Goal: Task Accomplishment & Management: Complete application form

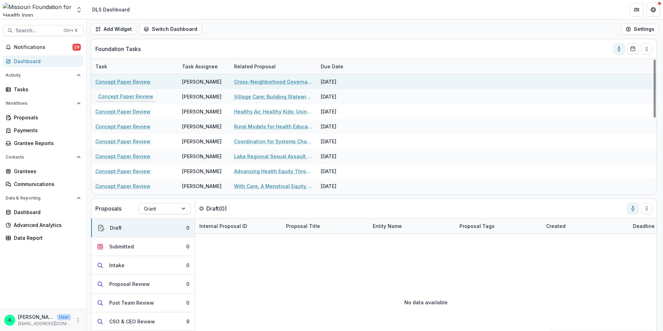
click at [125, 79] on link "Concept Paper Review" at bounding box center [122, 81] width 55 height 7
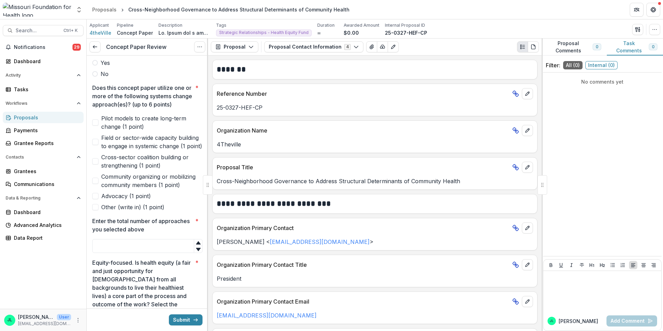
scroll to position [243, 0]
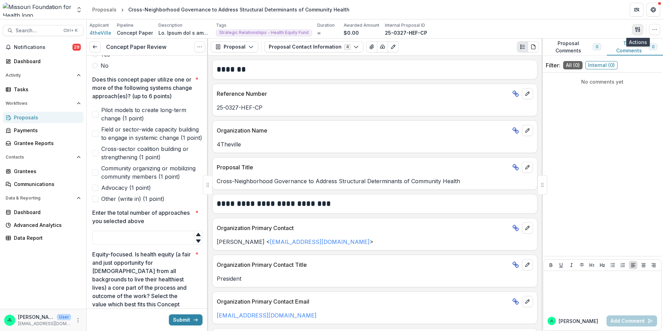
click at [635, 28] on icon "button" at bounding box center [636, 29] width 2 height 5
click at [590, 60] on button "Proposal Files" at bounding box center [604, 56] width 74 height 11
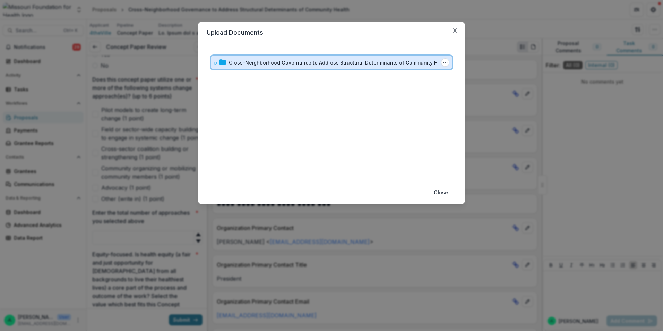
click at [217, 60] on span at bounding box center [215, 62] width 4 height 7
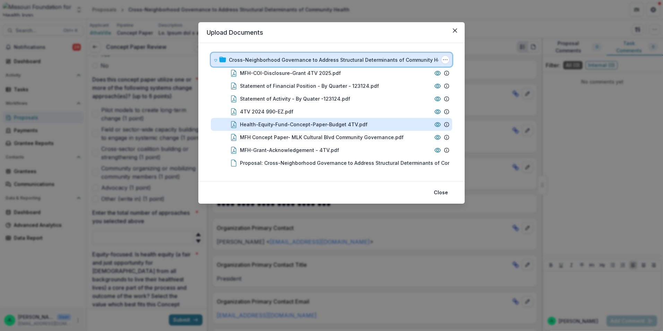
scroll to position [3, 0]
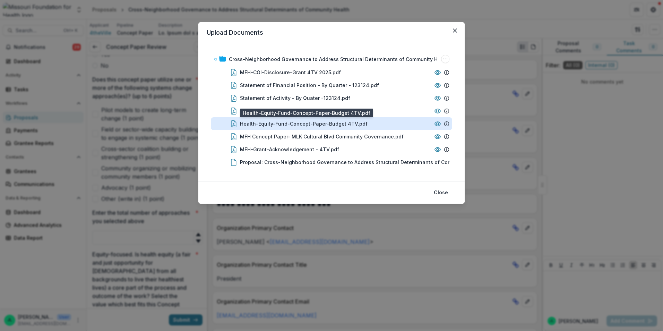
click at [338, 125] on div "Health-Equity-Fund-Concept-Paper-Budget 4TV.pdf" at bounding box center [304, 123] width 128 height 7
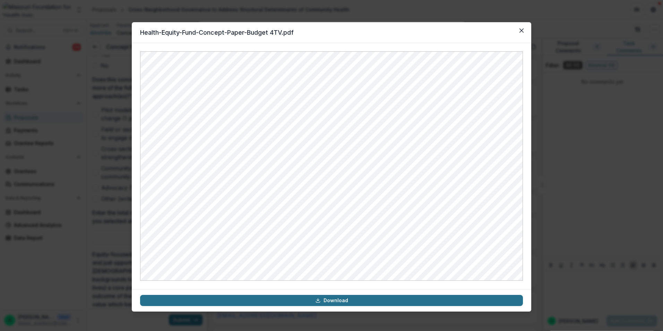
click at [331, 299] on link "Download" at bounding box center [331, 300] width 383 height 11
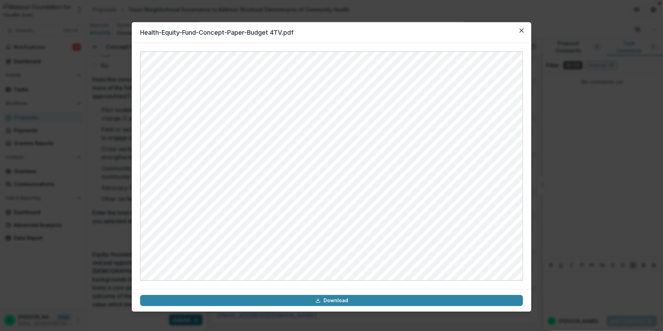
click at [493, 31] on header "Health-Equity-Fund-Concept-Paper-Budget 4TV.pdf" at bounding box center [331, 32] width 399 height 21
click at [520, 30] on icon "Close" at bounding box center [521, 30] width 4 height 4
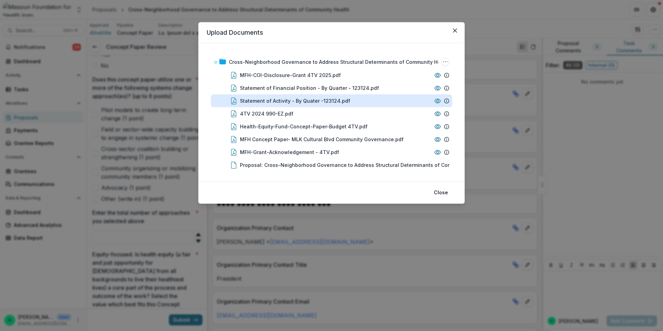
scroll to position [0, 0]
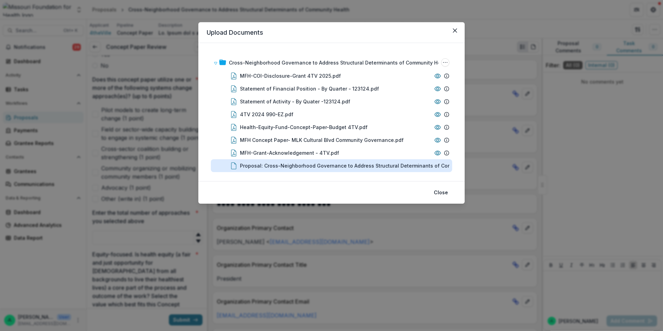
click at [350, 163] on div "Proposal: Cross-Neighborhood Governance to Address Structural Determinants of C…" at bounding box center [354, 165] width 229 height 7
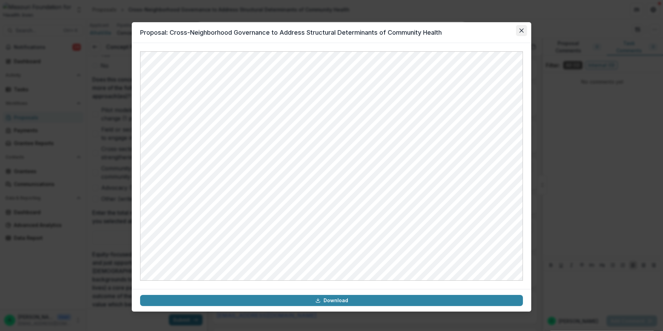
click at [526, 32] on button "Close" at bounding box center [521, 30] width 11 height 11
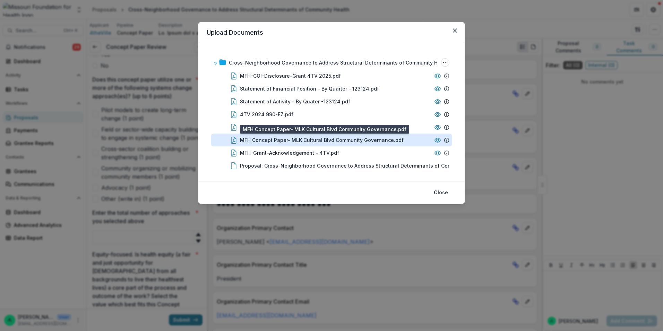
click at [341, 143] on div "MFH Concept Paper- MLK Cultural Blvd Community Governance.pdf" at bounding box center [322, 139] width 164 height 7
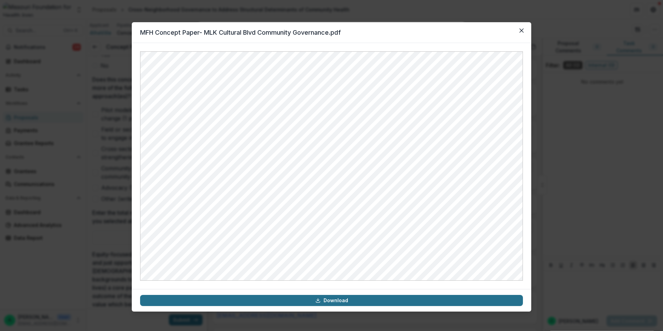
click at [312, 302] on link "Download" at bounding box center [331, 300] width 383 height 11
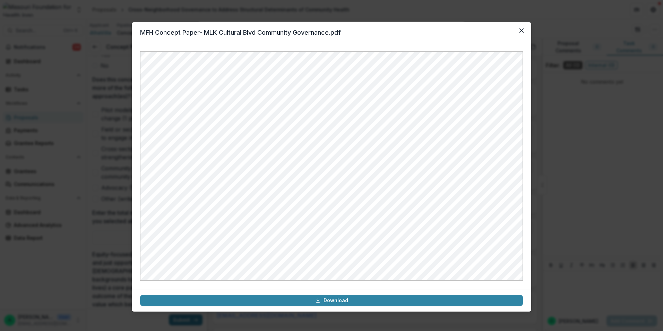
click at [485, 35] on header "MFH Concept Paper- MLK Cultural Blvd Community Governance.pdf" at bounding box center [331, 32] width 399 height 21
click at [519, 30] on icon "Close" at bounding box center [521, 30] width 4 height 4
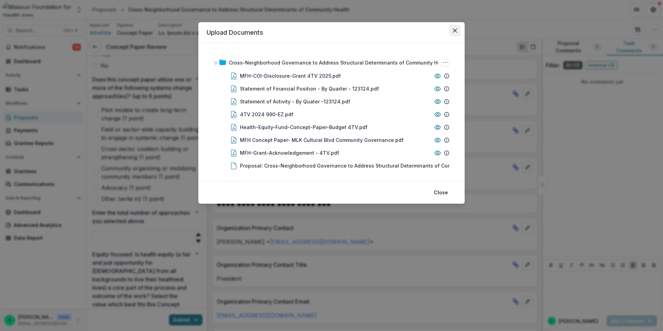
click at [456, 33] on button "Close" at bounding box center [454, 30] width 11 height 11
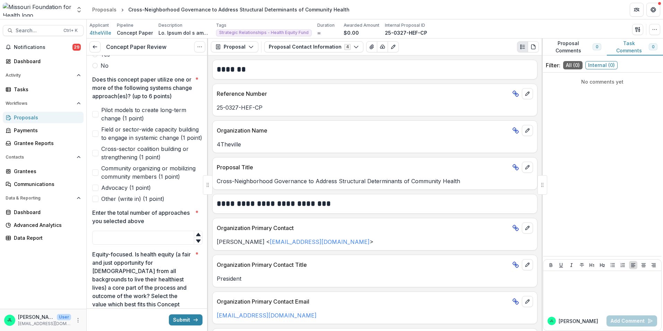
click at [96, 175] on span at bounding box center [95, 172] width 6 height 6
click at [96, 191] on span at bounding box center [95, 187] width 6 height 6
click at [120, 244] on input "Enter the total number of approaches you selected above *" at bounding box center [147, 237] width 110 height 14
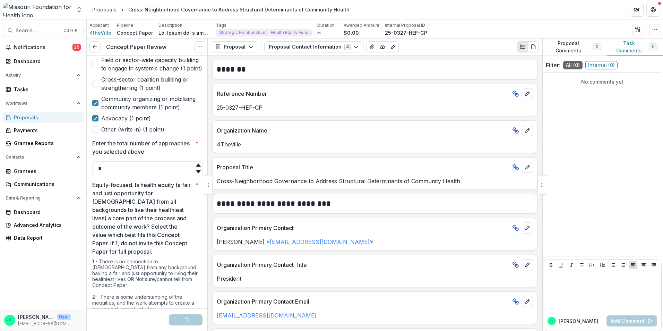
scroll to position [347, 0]
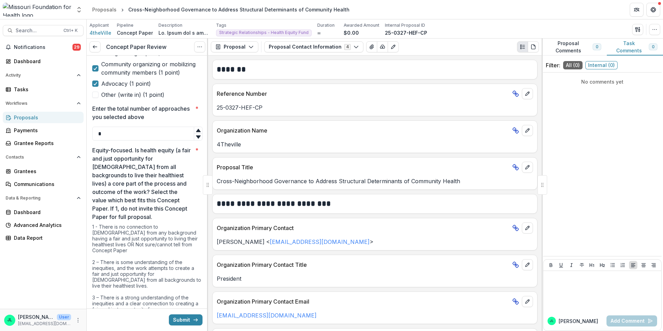
type input "*"
click at [138, 221] on p "Equity-focused. Is health equity (a fair and just opportunity for [DEMOGRAPHIC_…" at bounding box center [142, 183] width 100 height 75
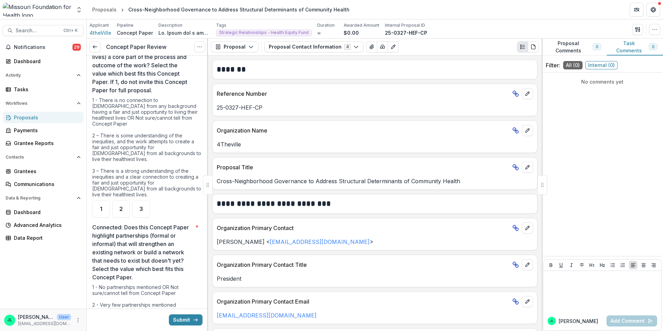
scroll to position [485, 0]
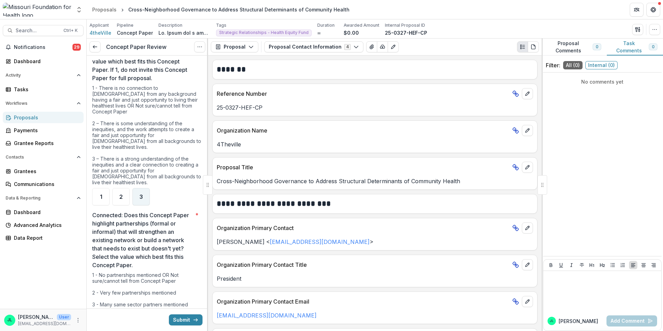
click at [135, 196] on div "3" at bounding box center [140, 196] width 17 height 17
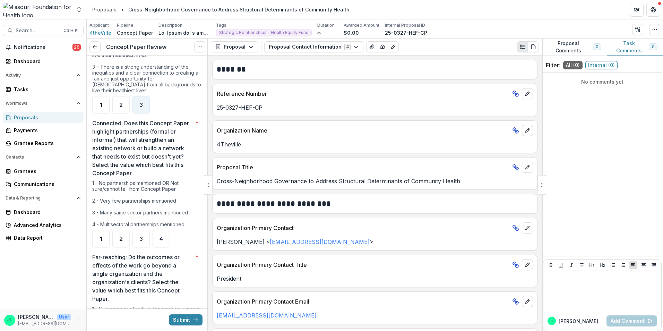
scroll to position [589, 0]
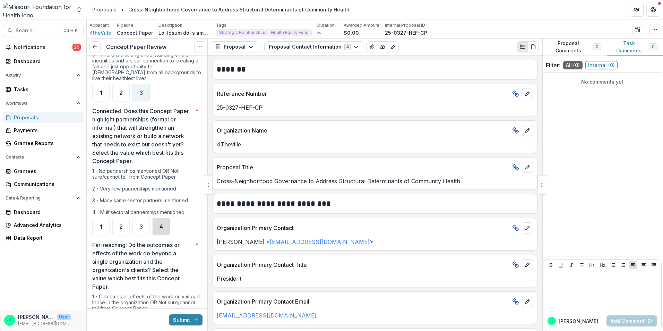
click at [158, 224] on div "4" at bounding box center [160, 226] width 17 height 17
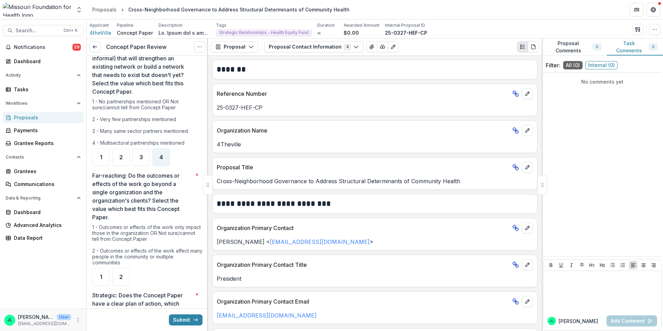
scroll to position [693, 0]
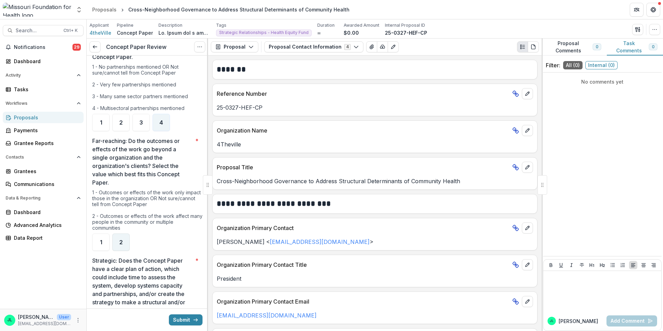
click at [126, 238] on div "2" at bounding box center [120, 241] width 17 height 17
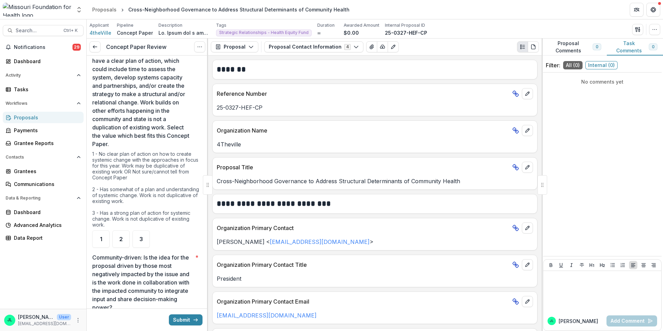
scroll to position [936, 0]
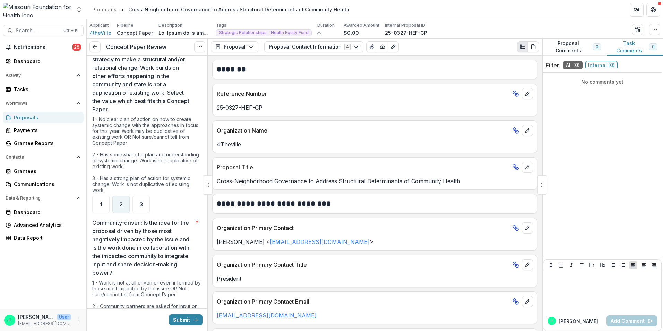
click at [122, 203] on span "2" at bounding box center [120, 204] width 3 height 6
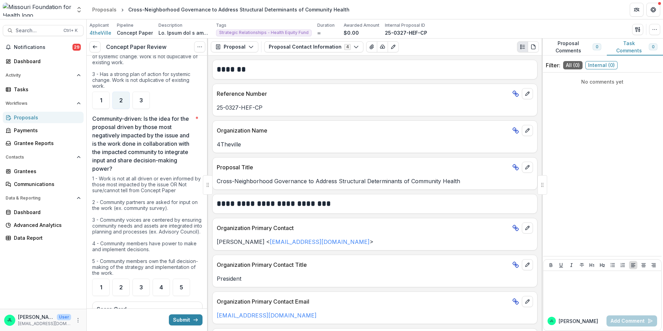
scroll to position [1074, 0]
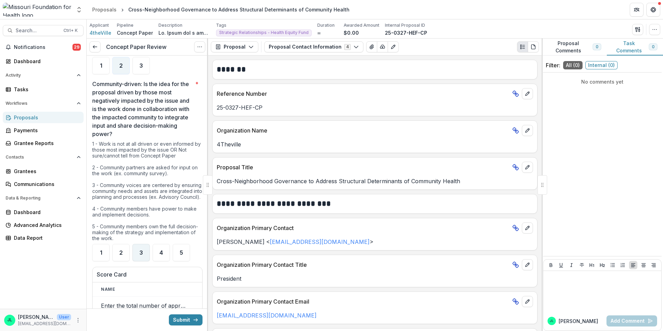
click at [142, 255] on span "3" at bounding box center [140, 252] width 3 height 6
click at [163, 260] on div "4" at bounding box center [160, 252] width 17 height 17
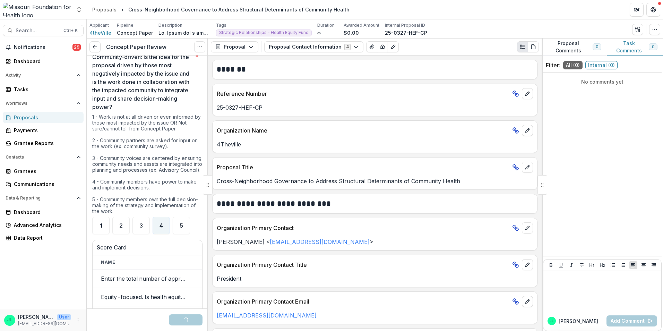
scroll to position [1143, 0]
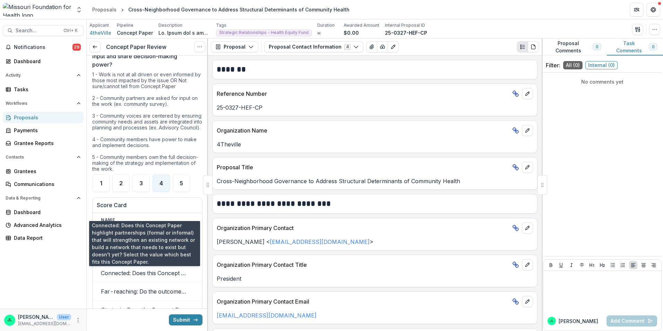
click at [114, 281] on td "Connected: Does this Concept Paper highlight partnerships (formal or informal) …" at bounding box center [145, 273] width 104 height 18
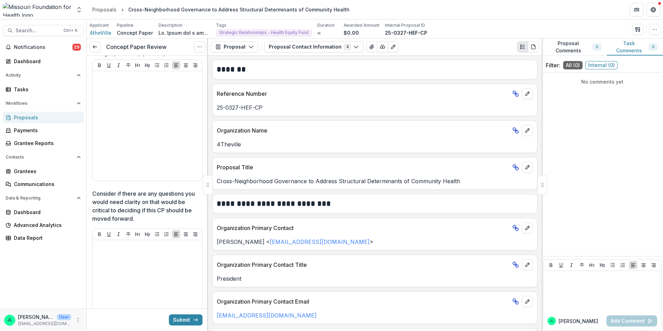
scroll to position [1525, 0]
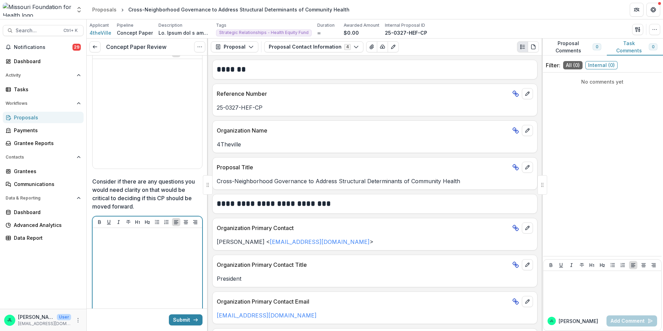
click at [114, 238] on p at bounding box center [147, 234] width 104 height 8
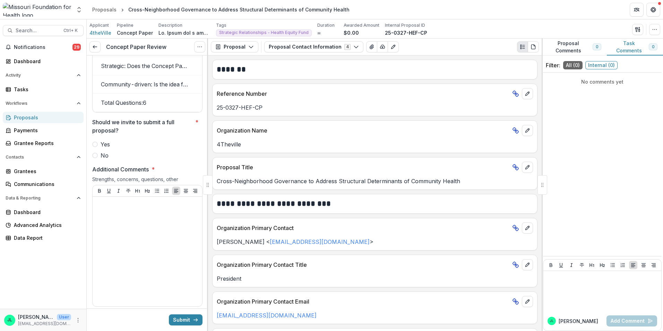
scroll to position [1386, 0]
click at [99, 149] on label "Yes" at bounding box center [147, 145] width 110 height 8
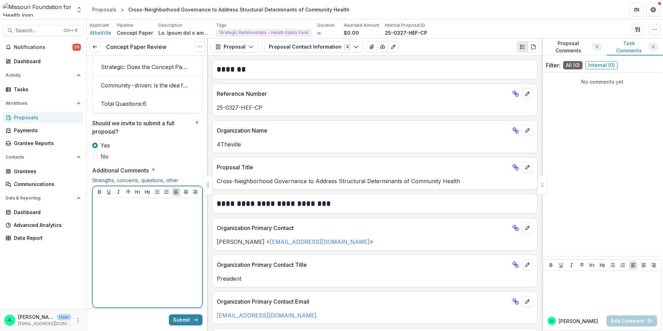
click at [111, 223] on div at bounding box center [147, 252] width 104 height 104
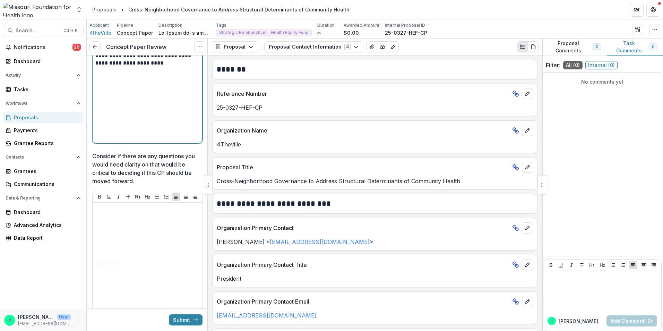
scroll to position [1559, 0]
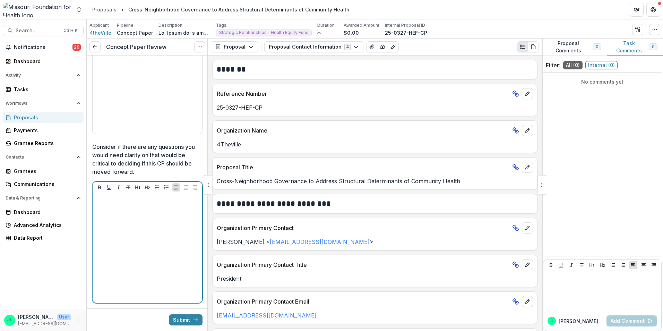
click at [119, 203] on p at bounding box center [147, 200] width 104 height 8
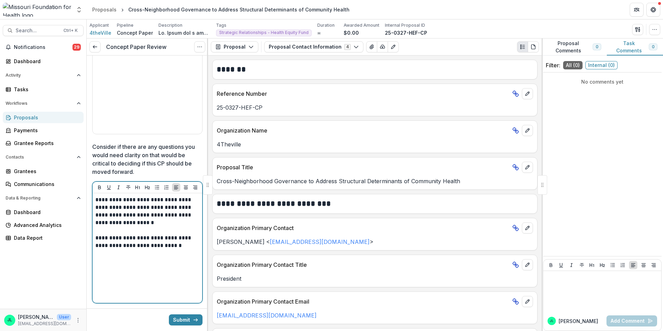
click at [195, 249] on p "**********" at bounding box center [146, 241] width 102 height 15
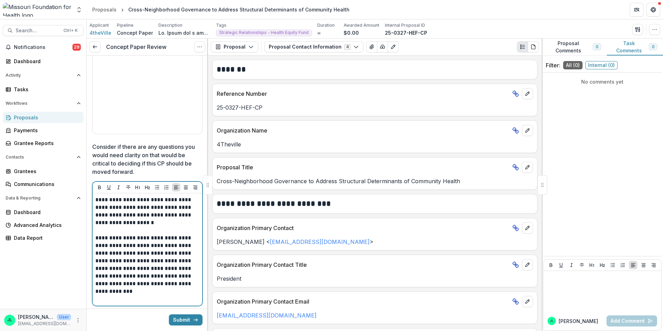
scroll to position [1525, 0]
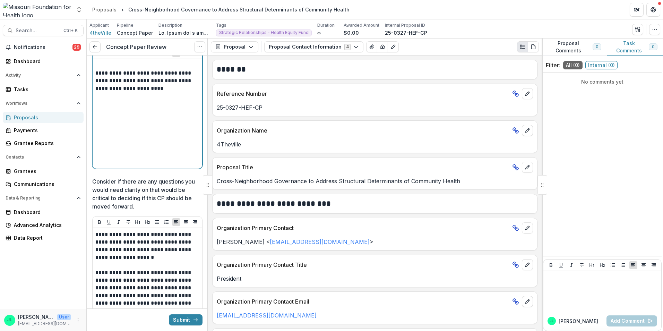
click at [148, 131] on div "**********" at bounding box center [147, 114] width 104 height 104
click at [140, 121] on div "**********" at bounding box center [147, 114] width 104 height 104
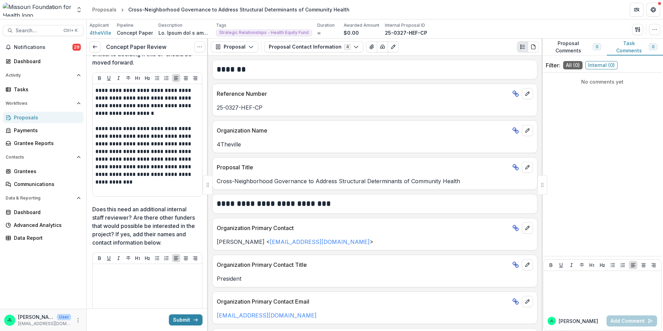
scroll to position [1663, 0]
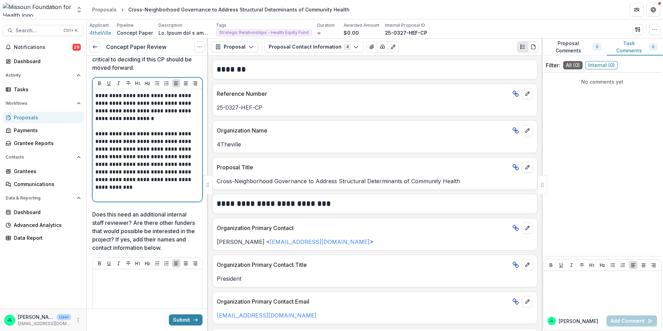
click at [120, 199] on p "**********" at bounding box center [146, 164] width 102 height 69
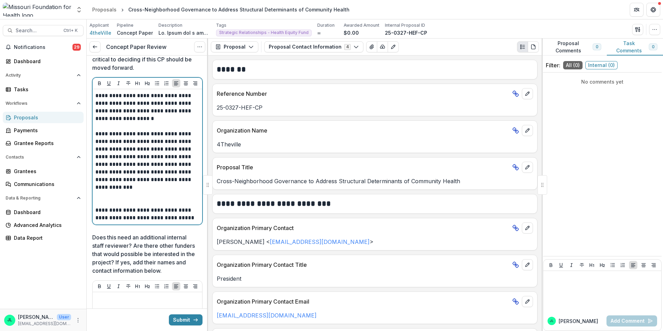
click at [143, 221] on p "**********" at bounding box center [146, 213] width 102 height 15
click at [145, 220] on p "**********" at bounding box center [146, 213] width 102 height 15
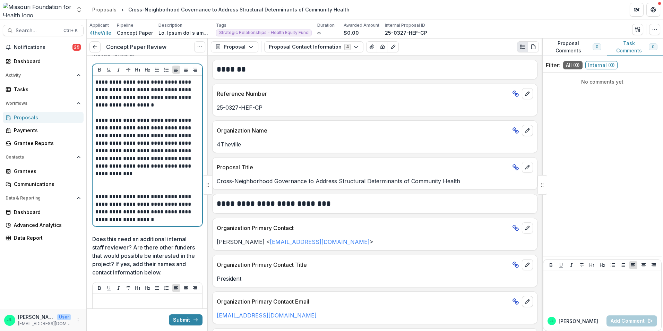
scroll to position [1698, 0]
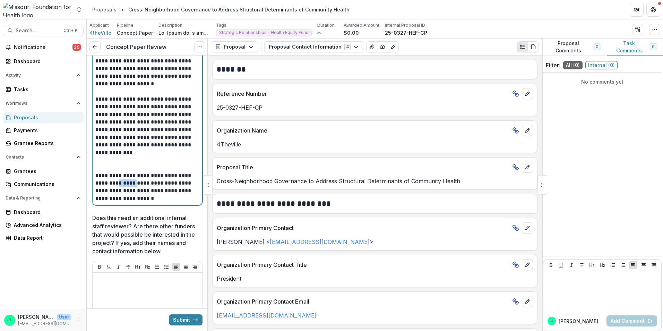
drag, startPoint x: 120, startPoint y: 193, endPoint x: 142, endPoint y: 195, distance: 21.9
click at [142, 195] on p "**********" at bounding box center [146, 187] width 102 height 30
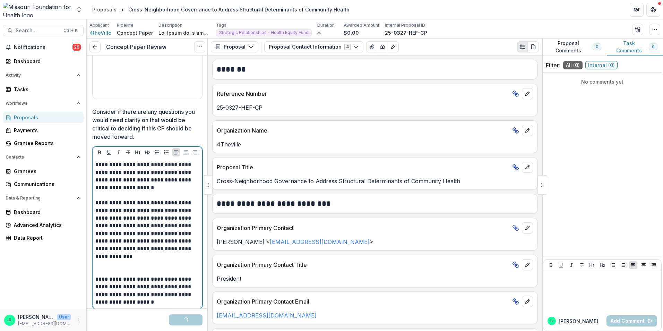
scroll to position [1490, 0]
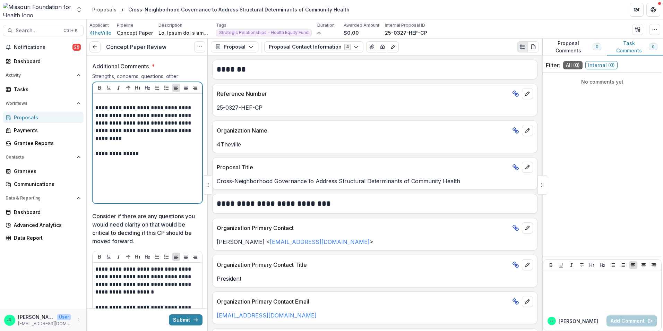
click at [151, 157] on p "**********" at bounding box center [146, 154] width 102 height 8
click at [167, 157] on p "**********" at bounding box center [146, 154] width 102 height 8
click at [180, 157] on p "**********" at bounding box center [146, 154] width 102 height 8
click at [121, 92] on button "Italicize" at bounding box center [118, 88] width 8 height 8
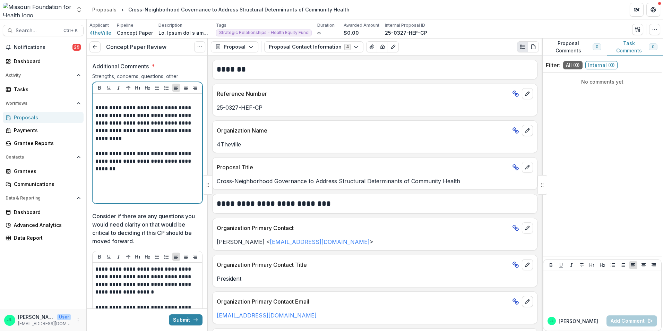
click at [111, 104] on p at bounding box center [147, 100] width 104 height 8
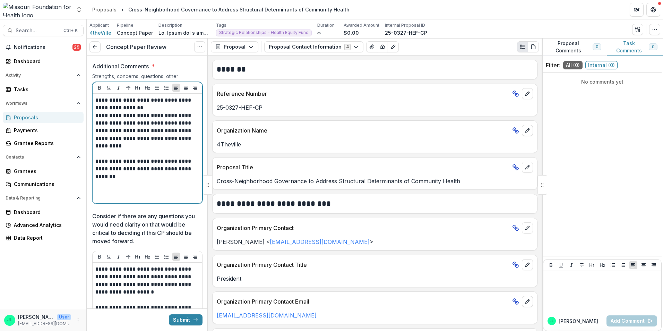
click at [148, 112] on p "**********" at bounding box center [146, 103] width 102 height 15
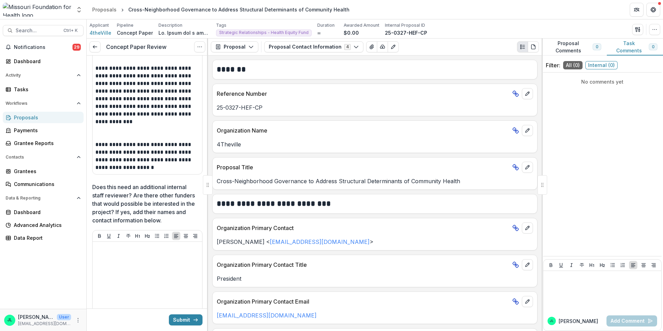
scroll to position [1767, 0]
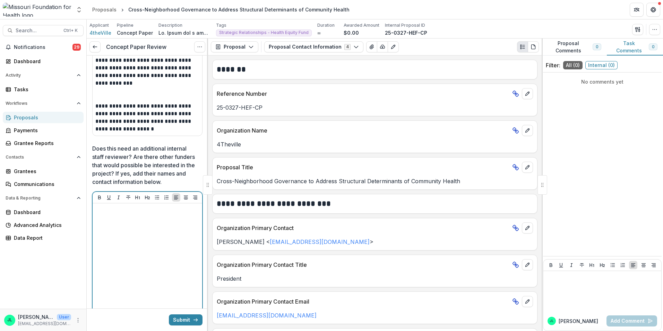
click at [129, 236] on div at bounding box center [147, 258] width 104 height 104
click at [166, 221] on p "**********" at bounding box center [146, 213] width 102 height 15
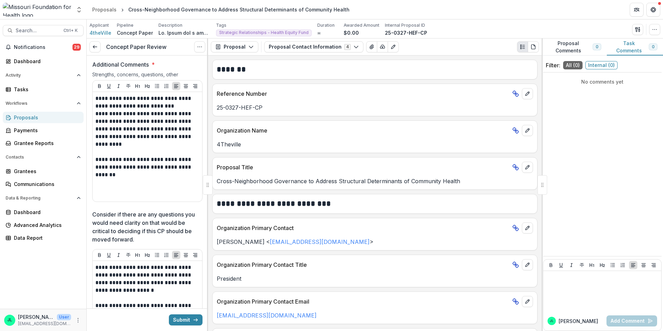
scroll to position [1490, 0]
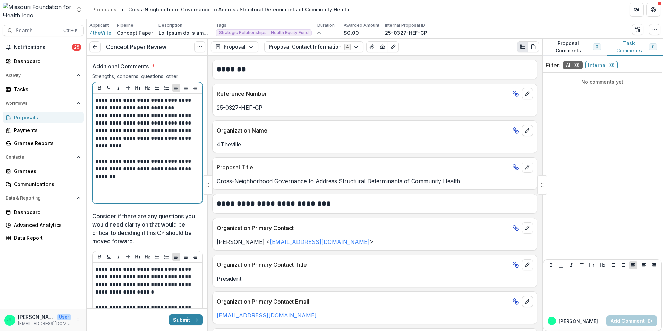
click at [105, 180] on p "**********" at bounding box center [146, 168] width 102 height 23
click at [189, 112] on p "**********" at bounding box center [146, 103] width 102 height 15
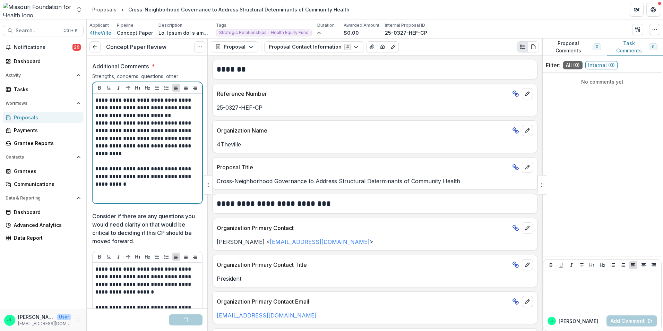
click at [178, 119] on p "**********" at bounding box center [146, 107] width 102 height 23
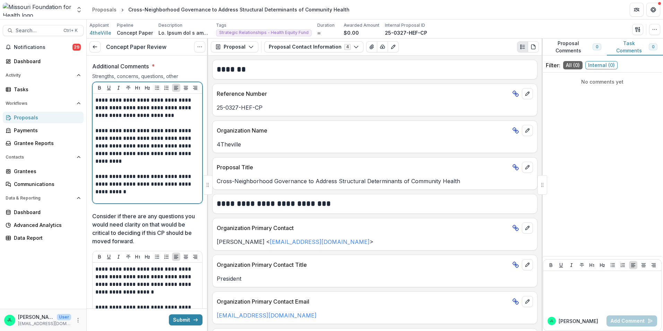
click at [122, 195] on p "**********" at bounding box center [146, 184] width 102 height 23
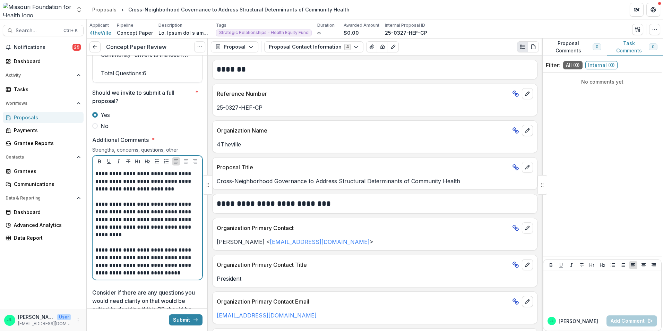
scroll to position [1429, 0]
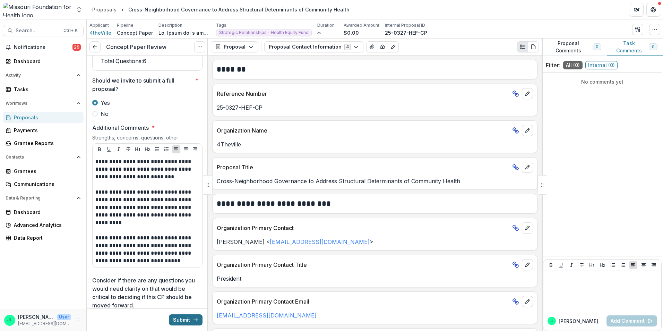
click at [176, 318] on button "Submit" at bounding box center [186, 319] width 34 height 11
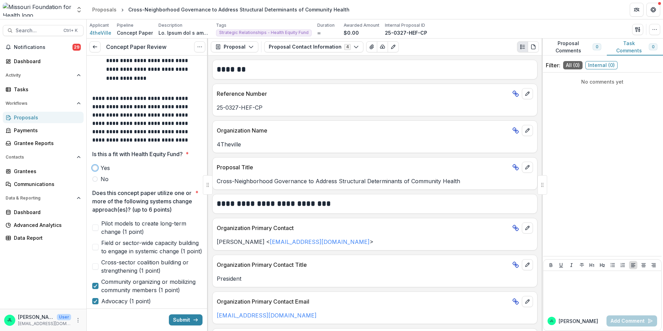
scroll to position [103, 0]
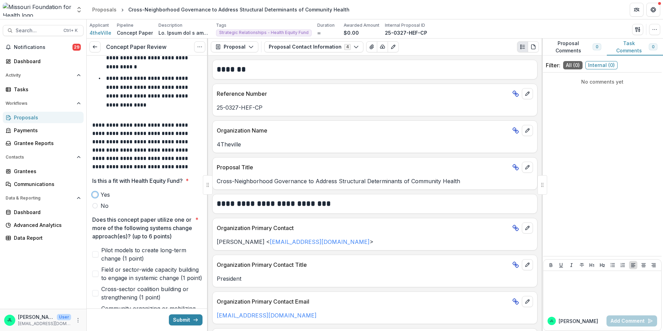
click at [98, 189] on div at bounding box center [147, 188] width 110 height 3
click at [97, 194] on span at bounding box center [95, 195] width 6 height 6
click at [183, 323] on button "Submit" at bounding box center [186, 319] width 34 height 11
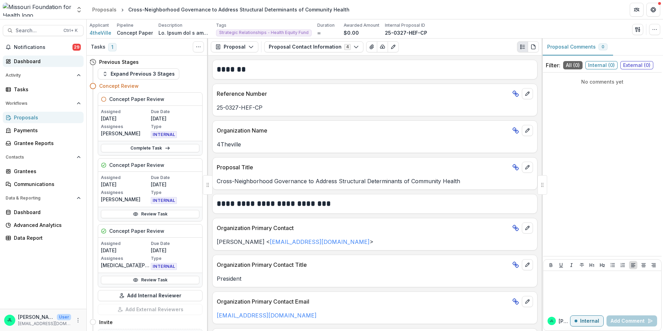
click at [27, 60] on div "Dashboard" at bounding box center [46, 61] width 64 height 7
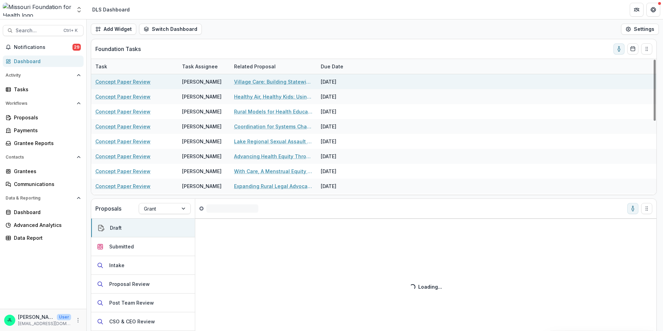
click at [117, 80] on link "Concept Paper Review" at bounding box center [122, 81] width 55 height 7
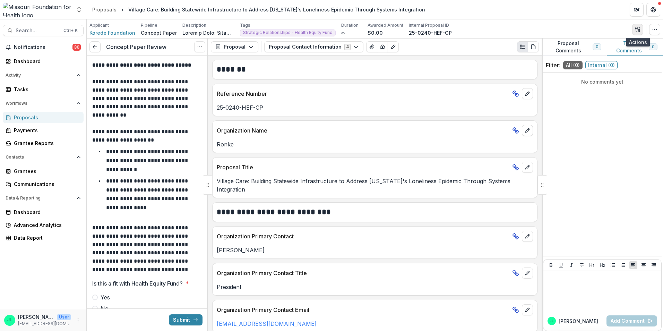
click at [634, 29] on button "button" at bounding box center [637, 29] width 11 height 11
click at [587, 55] on button "Proposal Files" at bounding box center [604, 56] width 74 height 11
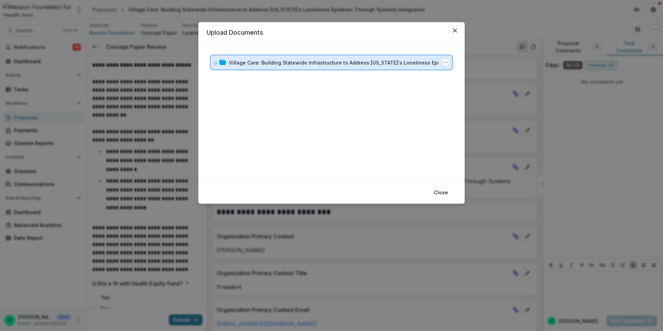
click at [216, 65] on icon at bounding box center [215, 63] width 4 height 4
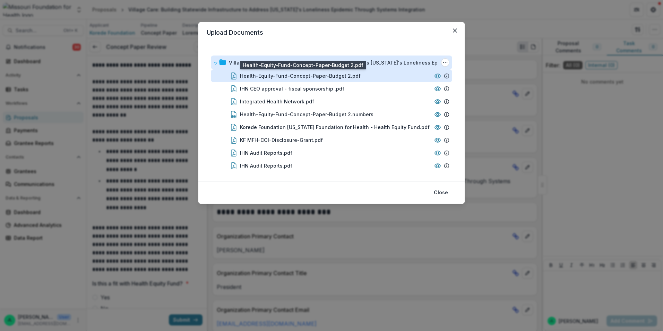
click at [349, 79] on div "Health-Equity-Fund-Concept-Paper-Budget 2.pdf" at bounding box center [300, 75] width 121 height 7
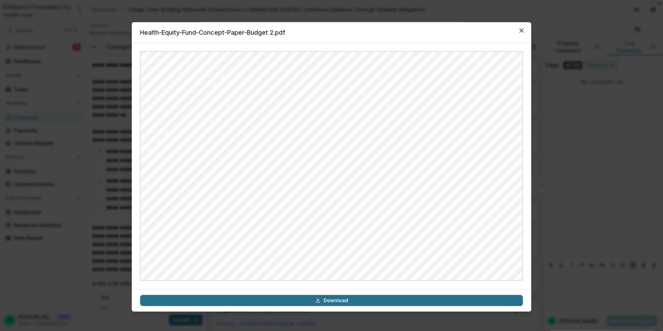
click at [315, 297] on link "Download" at bounding box center [331, 300] width 383 height 11
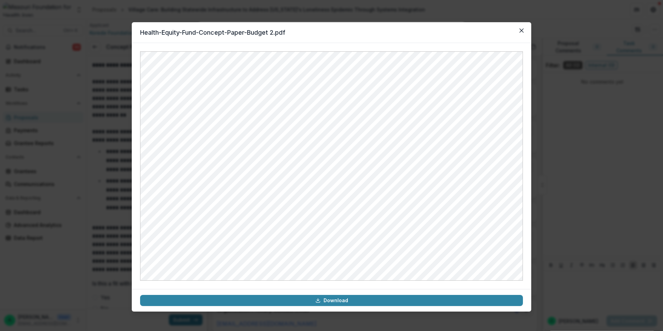
click at [480, 36] on header "Health-Equity-Fund-Concept-Paper-Budget 2.pdf" at bounding box center [331, 32] width 399 height 21
click at [519, 34] on button "Close" at bounding box center [521, 30] width 11 height 11
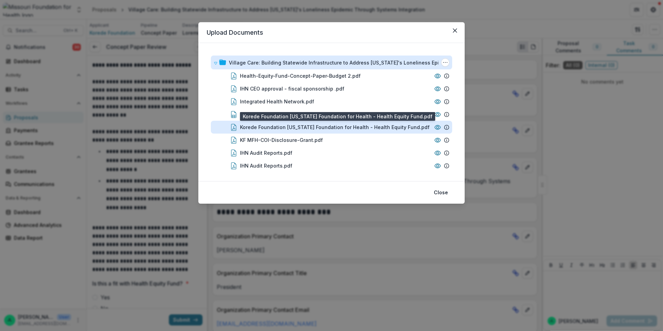
click at [326, 126] on div "Korede Foundation [US_STATE] Foundation for Health - Health Equity Fund.pdf" at bounding box center [335, 126] width 190 height 7
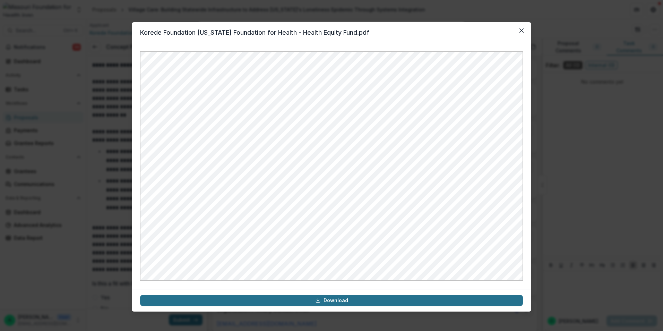
click at [331, 295] on link "Download" at bounding box center [331, 300] width 383 height 11
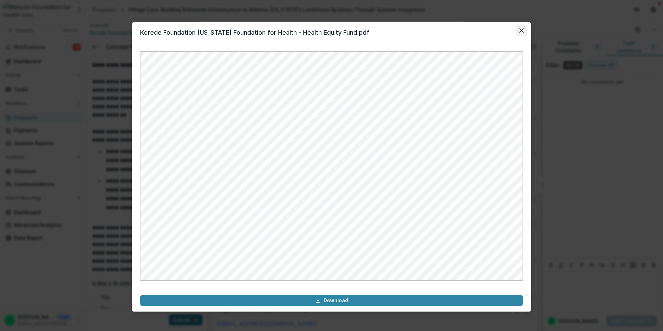
click at [522, 27] on button "Close" at bounding box center [521, 30] width 11 height 11
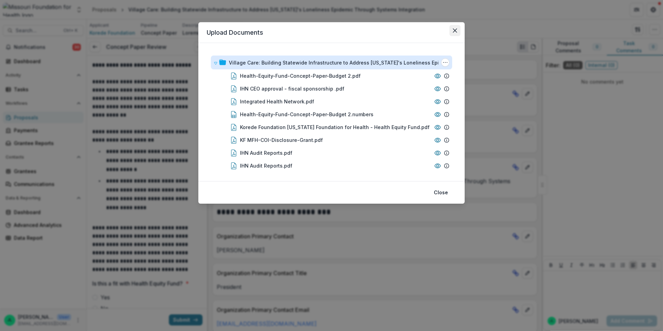
click at [454, 30] on icon "Close" at bounding box center [455, 30] width 4 height 4
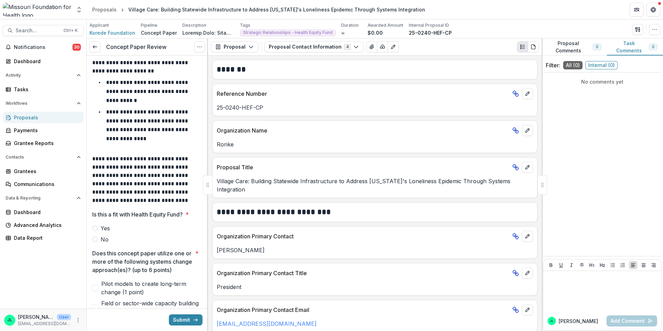
scroll to position [69, 0]
click at [97, 241] on span at bounding box center [95, 239] width 6 height 6
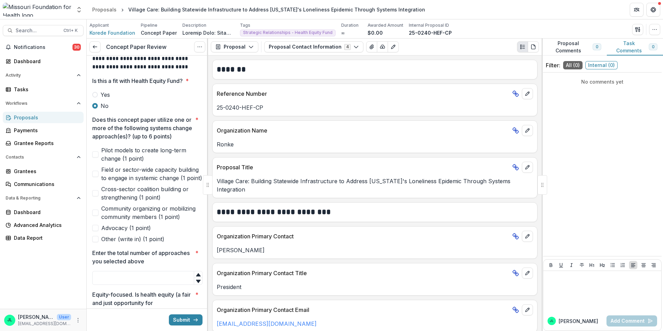
scroll to position [208, 0]
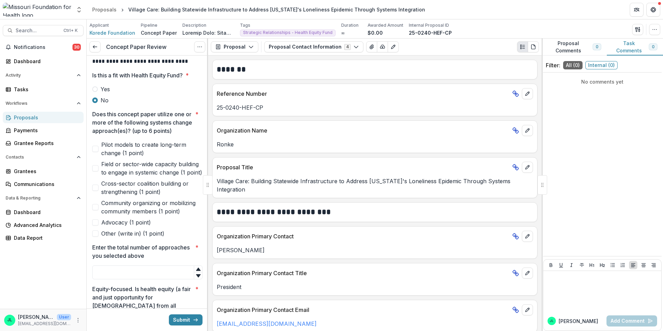
click at [97, 152] on span at bounding box center [95, 149] width 6 height 6
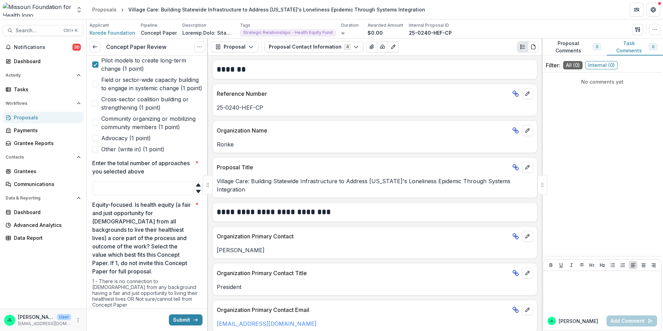
scroll to position [312, 0]
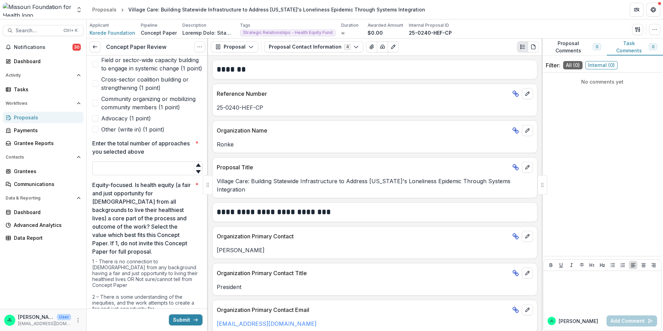
click at [164, 175] on input "Enter the total number of approaches you selected above *" at bounding box center [147, 168] width 110 height 14
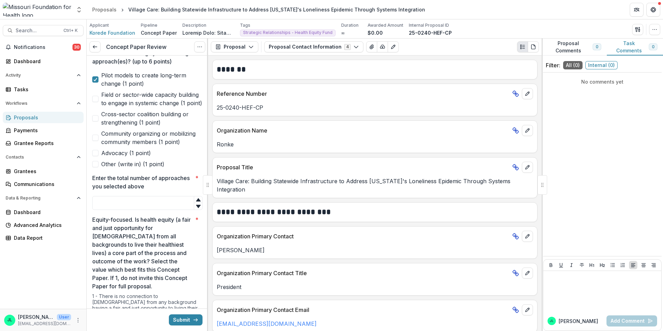
click at [97, 156] on span at bounding box center [95, 153] width 6 height 6
click at [96, 121] on span at bounding box center [95, 118] width 6 height 6
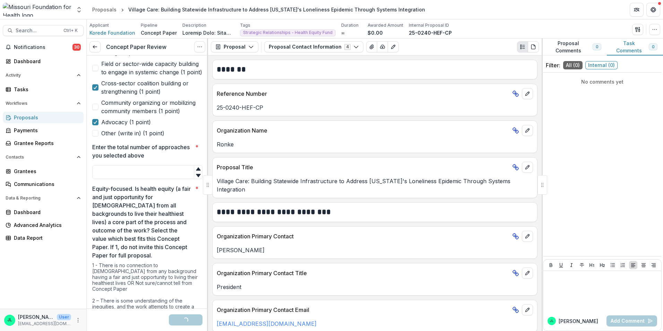
scroll to position [347, 0]
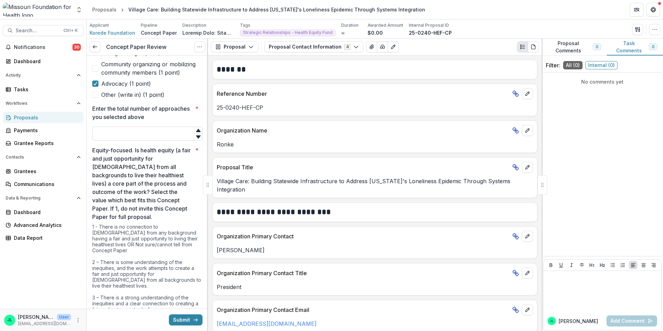
click at [148, 140] on input "Enter the total number of approaches you selected above *" at bounding box center [147, 133] width 110 height 14
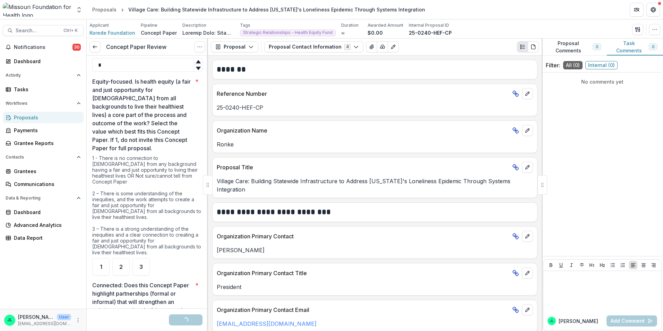
scroll to position [416, 0]
type input "*"
click at [107, 261] on div "1" at bounding box center [100, 265] width 17 height 17
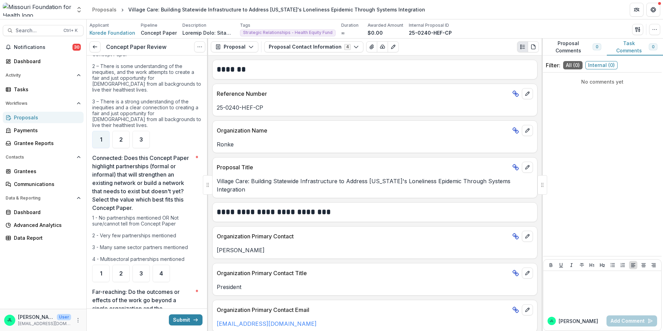
scroll to position [554, 0]
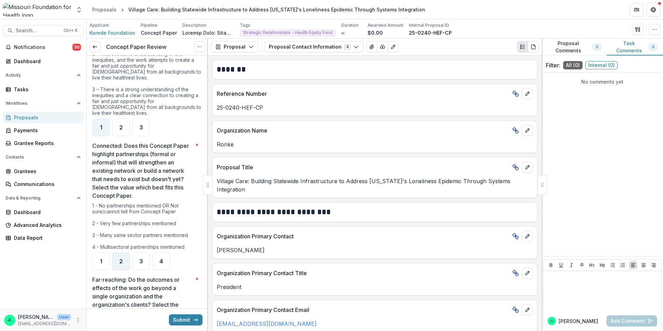
click at [119, 260] on span "2" at bounding box center [120, 261] width 3 height 6
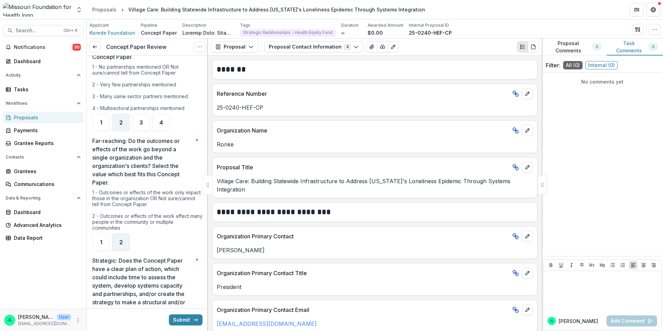
scroll to position [728, 0]
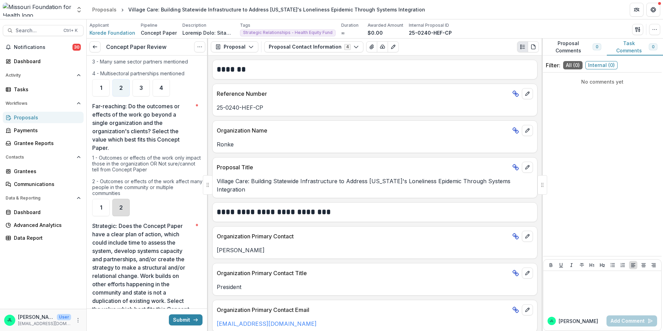
click at [121, 211] on div "2" at bounding box center [120, 207] width 17 height 17
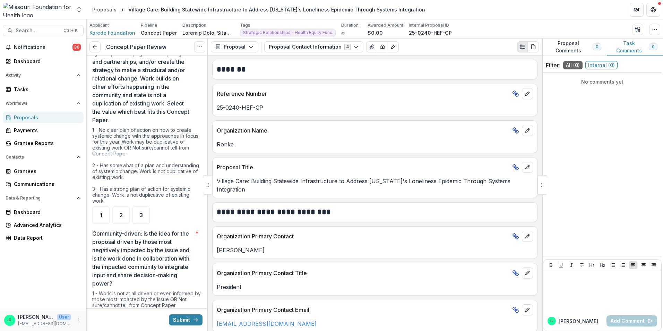
scroll to position [936, 0]
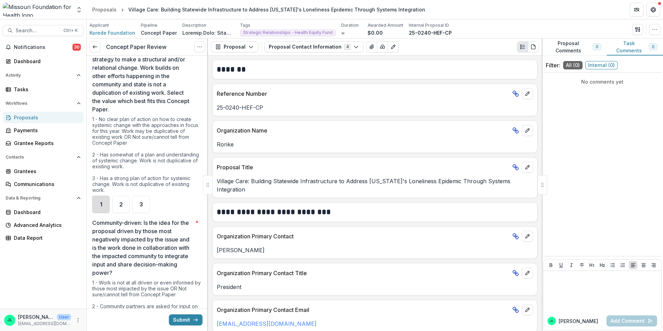
click at [109, 203] on div "1" at bounding box center [100, 203] width 17 height 17
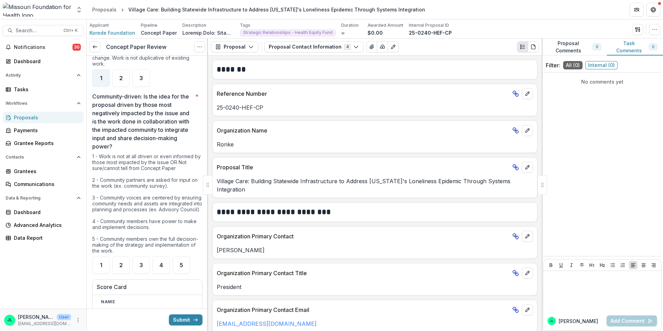
scroll to position [1074, 0]
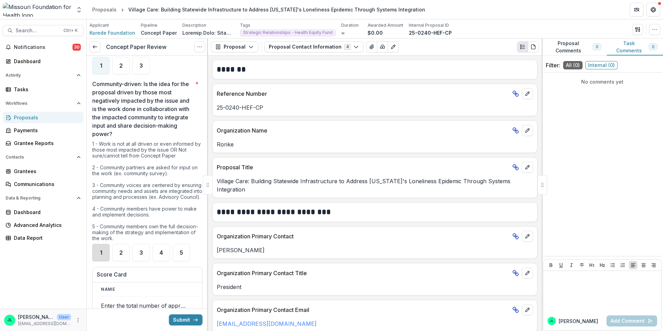
click at [98, 260] on div "1" at bounding box center [100, 252] width 17 height 17
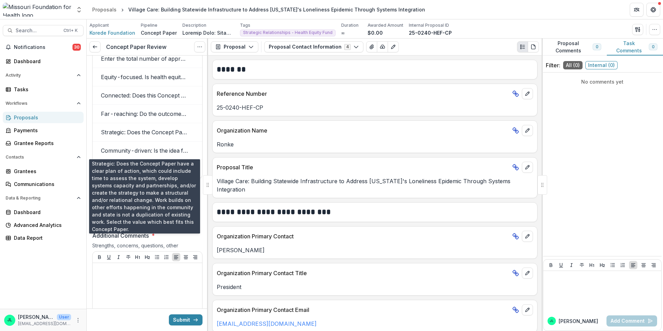
scroll to position [1351, 0]
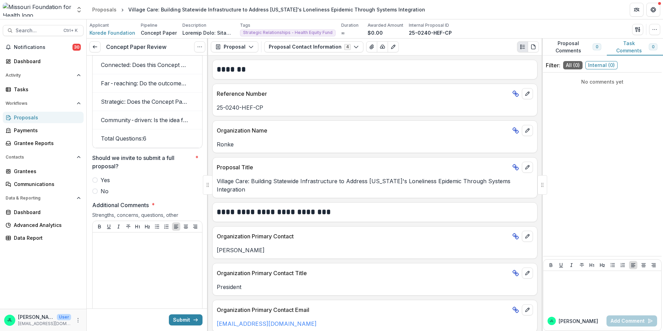
click at [105, 195] on span "No" at bounding box center [104, 191] width 8 height 8
click at [140, 255] on div at bounding box center [147, 287] width 104 height 104
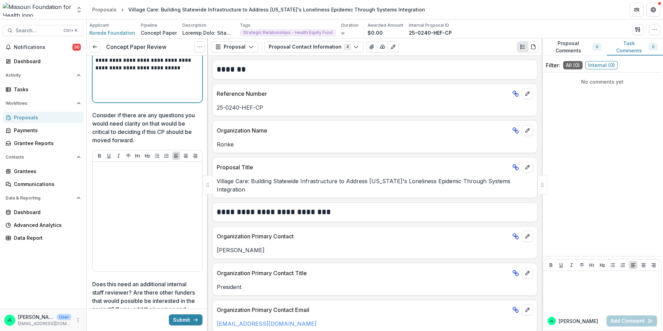
scroll to position [1594, 0]
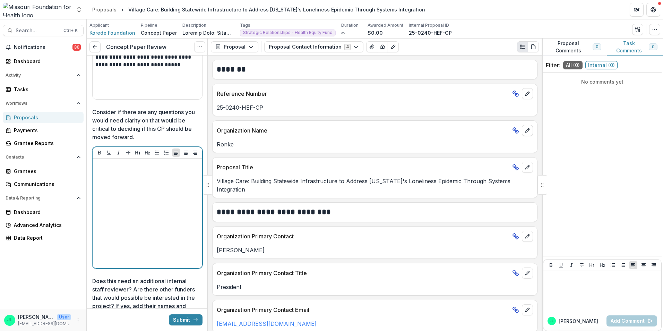
click at [123, 206] on div at bounding box center [147, 213] width 104 height 104
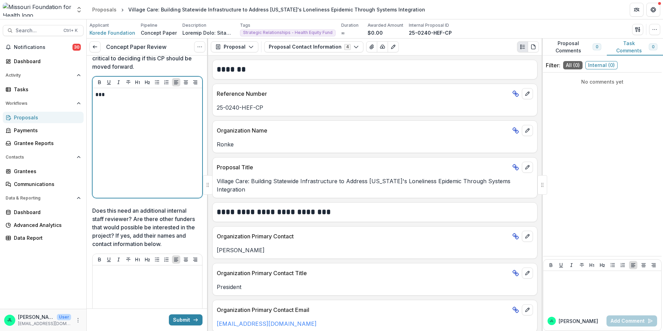
scroll to position [1766, 0]
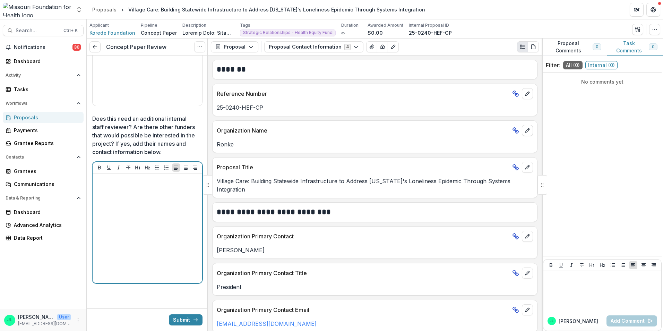
click at [101, 189] on div at bounding box center [147, 228] width 104 height 104
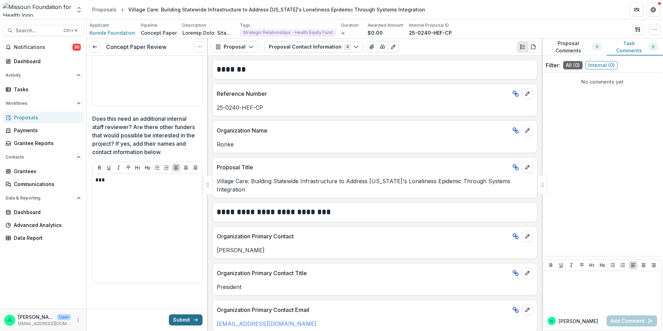
click at [178, 317] on button "Submit" at bounding box center [186, 319] width 34 height 11
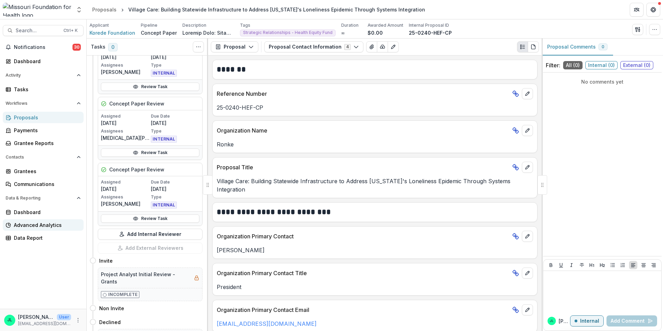
scroll to position [69, 0]
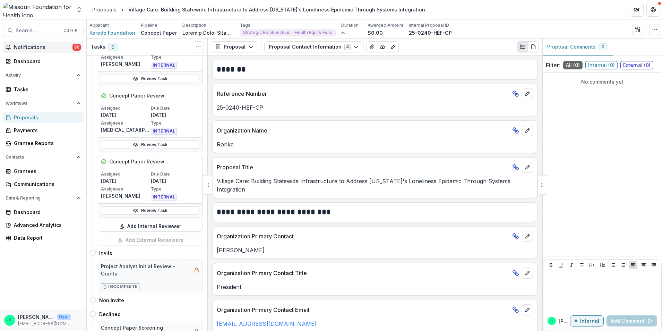
click at [34, 45] on span "Notifications" at bounding box center [43, 47] width 59 height 6
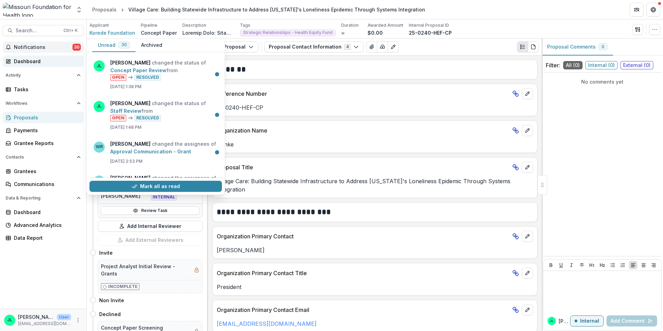
click at [26, 62] on div "Dashboard" at bounding box center [46, 61] width 64 height 7
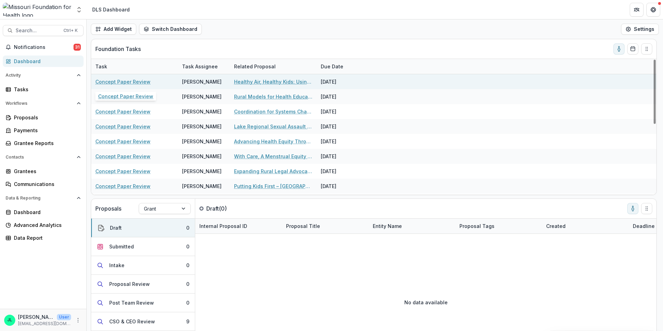
click at [122, 82] on link "Concept Paper Review" at bounding box center [122, 81] width 55 height 7
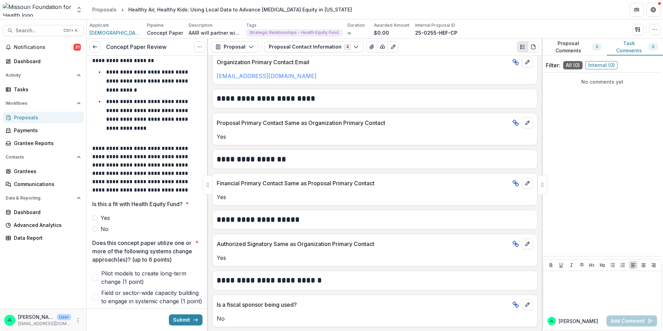
scroll to position [69, 0]
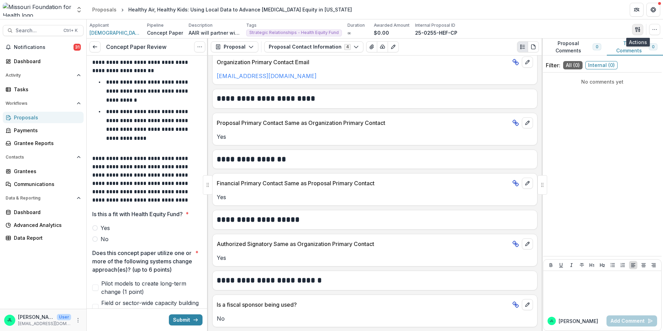
click at [640, 29] on button "button" at bounding box center [637, 29] width 11 height 11
click at [584, 58] on button "Proposal Files" at bounding box center [604, 56] width 74 height 11
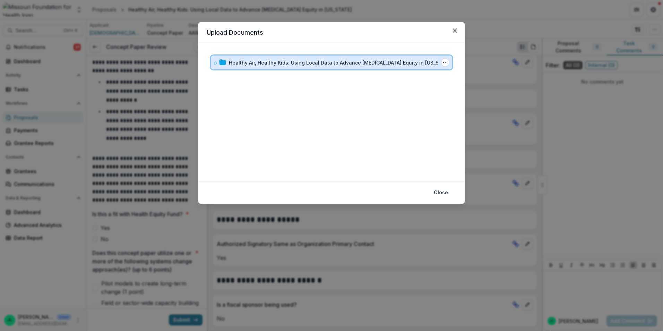
click at [216, 59] on span at bounding box center [215, 62] width 4 height 7
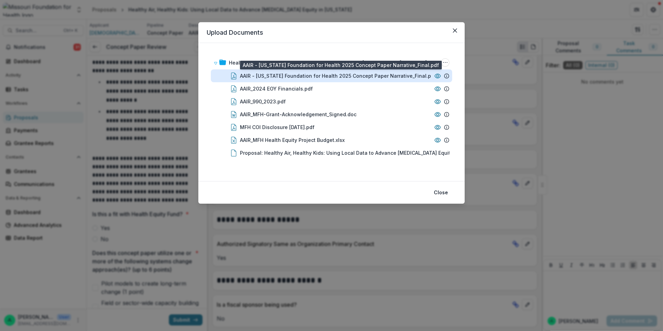
click at [347, 79] on div "AAIR - [US_STATE] Foundation for Health 2025 Concept Paper Narrative_Final.pdf" at bounding box center [338, 75] width 196 height 7
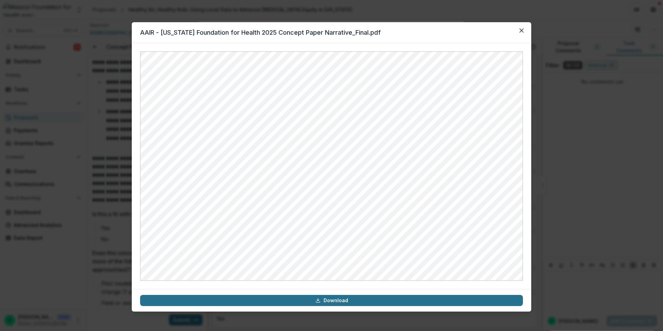
click at [306, 299] on link "Download" at bounding box center [331, 300] width 383 height 11
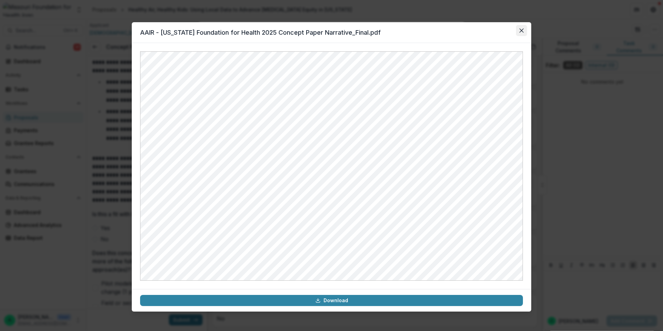
click at [525, 30] on button "Close" at bounding box center [521, 30] width 11 height 11
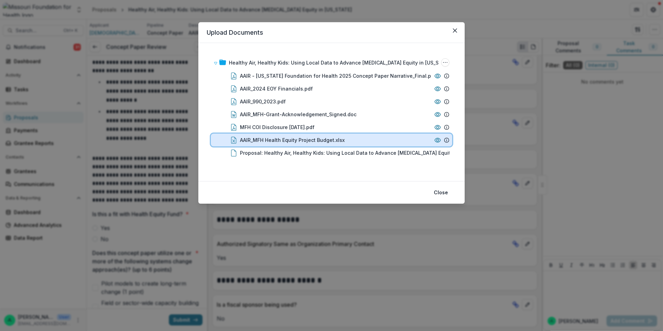
click at [304, 135] on div "AAIR_MFH Health Equity Project Budget.xlsx" at bounding box center [331, 139] width 241 height 13
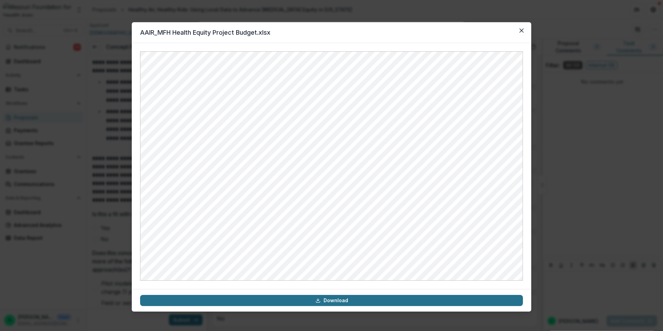
click at [303, 303] on link "Download" at bounding box center [331, 300] width 383 height 11
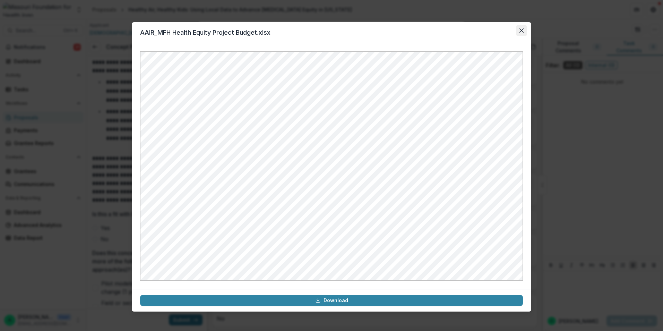
click at [523, 31] on icon "Close" at bounding box center [521, 30] width 4 height 4
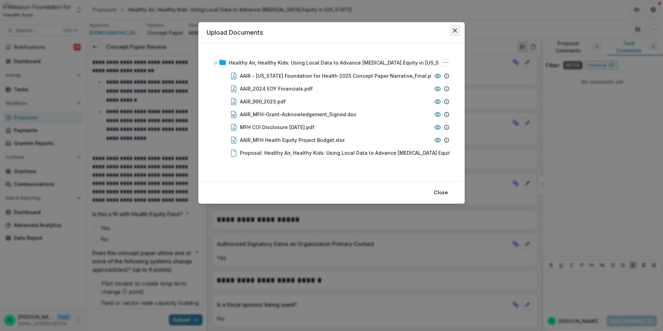
click at [457, 30] on button "Close" at bounding box center [454, 30] width 11 height 11
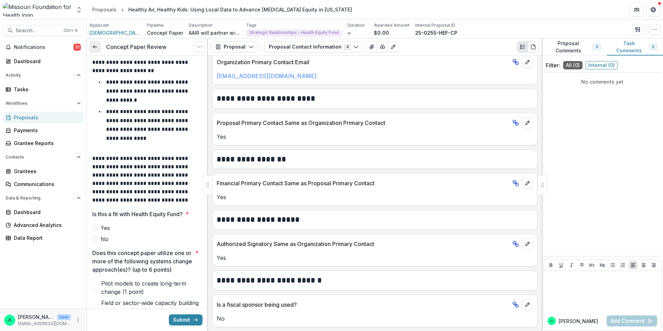
click at [97, 45] on icon at bounding box center [95, 47] width 6 height 6
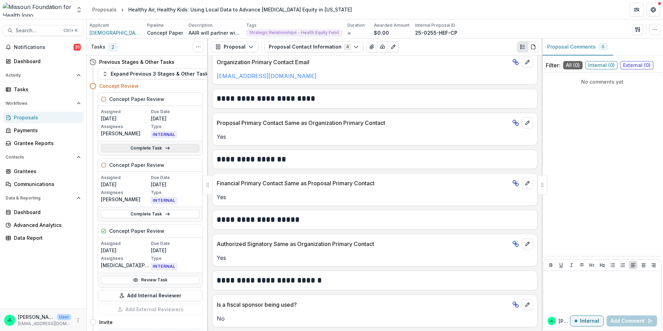
drag, startPoint x: 145, startPoint y: 146, endPoint x: 140, endPoint y: 150, distance: 6.4
click at [145, 146] on link "Complete Task" at bounding box center [150, 148] width 98 height 8
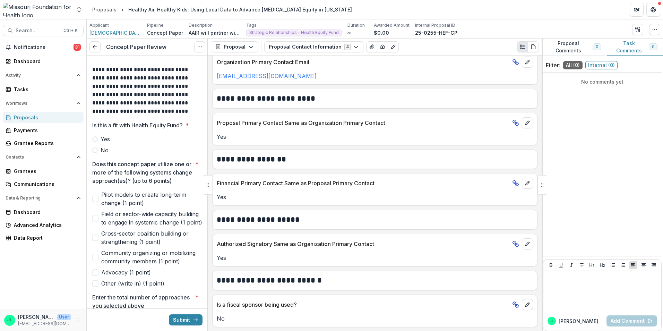
scroll to position [173, 0]
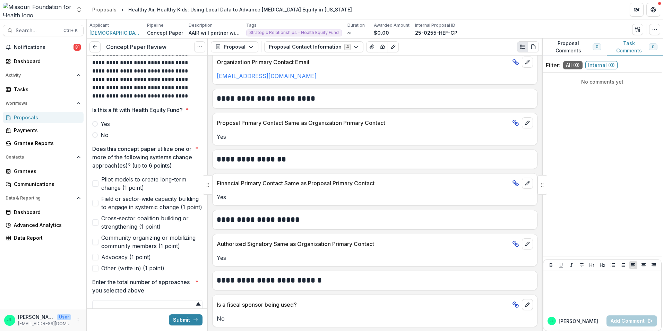
click at [99, 122] on label "Yes" at bounding box center [147, 124] width 110 height 8
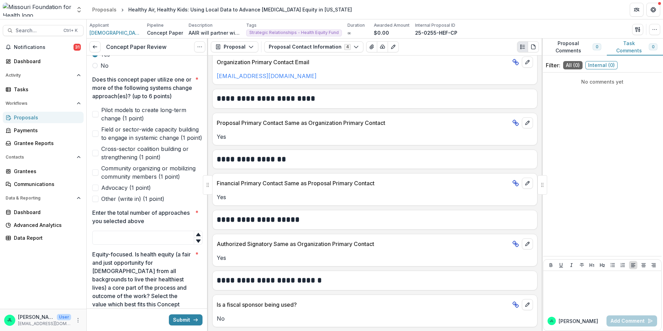
click at [100, 120] on label "Pilot models to create long-term change (1 point)" at bounding box center [147, 114] width 110 height 17
click at [97, 191] on span at bounding box center [95, 187] width 6 height 6
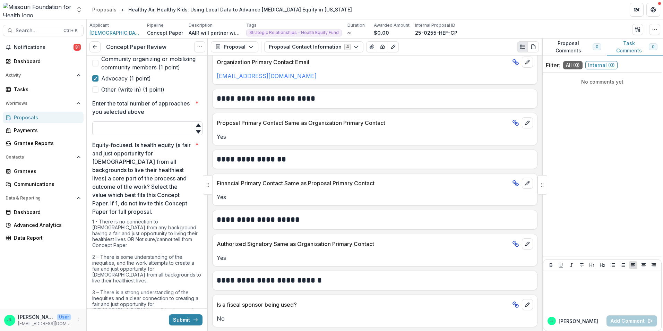
scroll to position [312, 0]
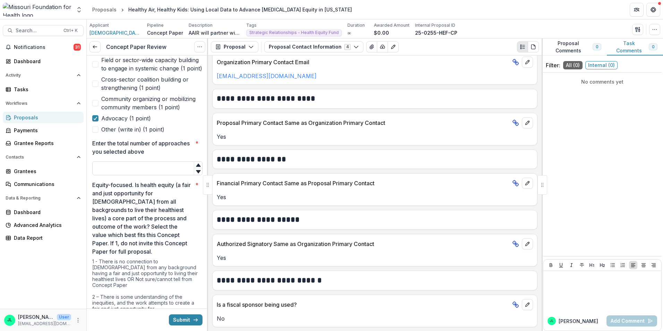
click at [140, 175] on input "Enter the total number of approaches you selected above *" at bounding box center [147, 168] width 110 height 14
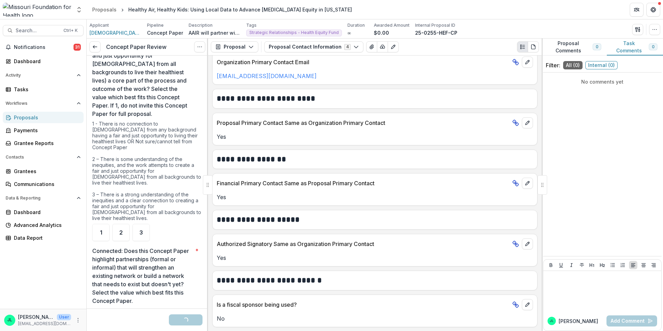
scroll to position [450, 0]
type input "*"
click at [117, 231] on div "2" at bounding box center [120, 230] width 17 height 17
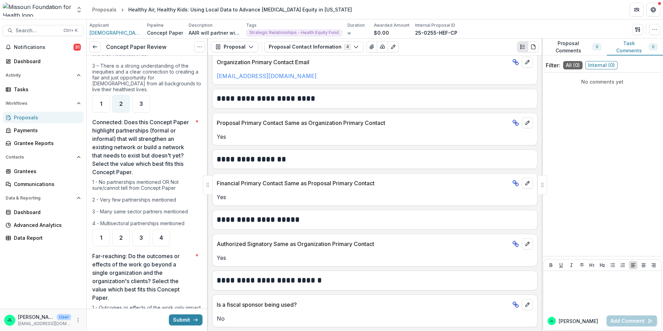
scroll to position [589, 0]
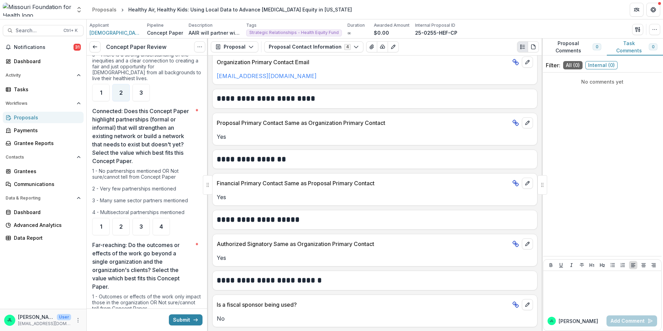
click at [112, 225] on ul "1 2 3 4" at bounding box center [147, 226] width 110 height 17
click at [116, 226] on div "2" at bounding box center [120, 226] width 17 height 17
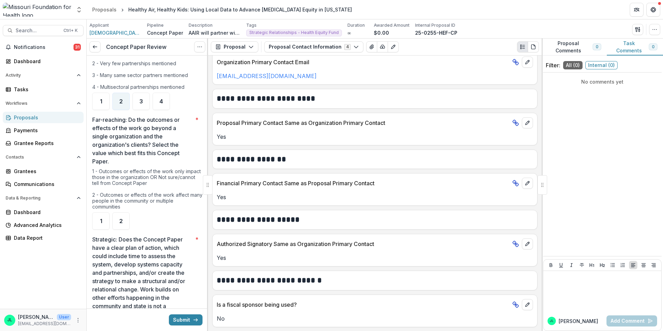
scroll to position [728, 0]
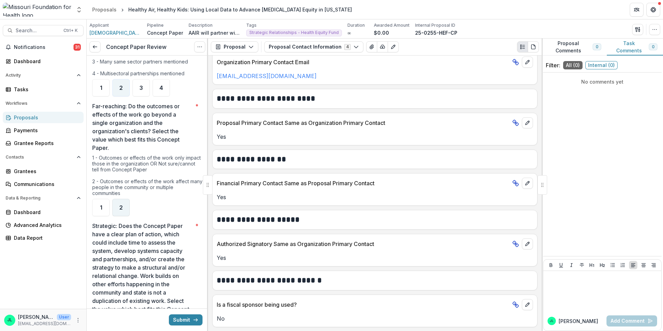
click at [123, 204] on div "2" at bounding box center [120, 207] width 17 height 17
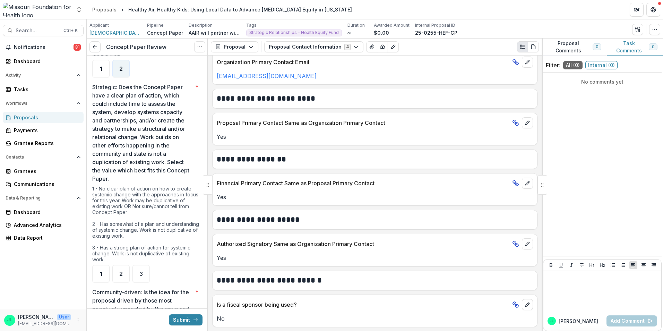
scroll to position [901, 0]
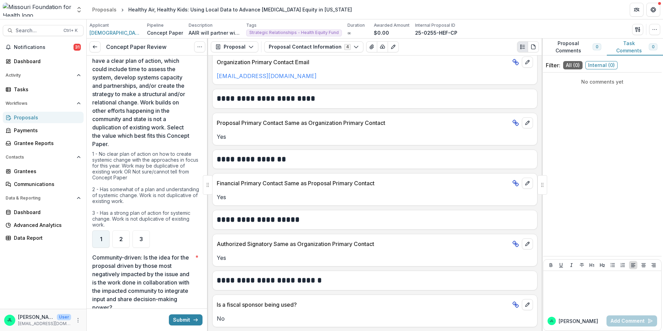
click at [99, 236] on div "1" at bounding box center [100, 238] width 17 height 17
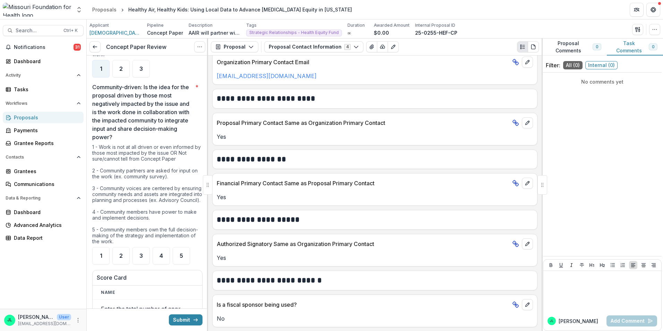
scroll to position [1074, 0]
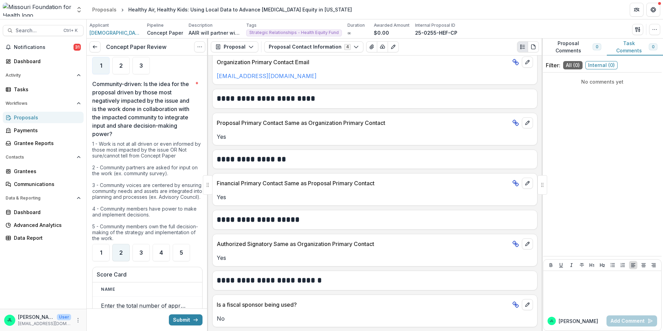
click at [125, 260] on div "2" at bounding box center [120, 252] width 17 height 17
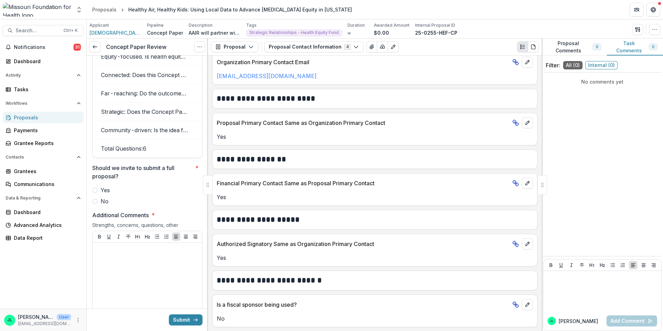
scroll to position [1351, 0]
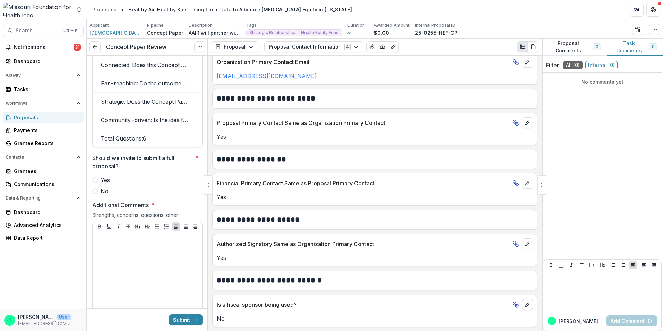
click at [100, 195] on span "No" at bounding box center [104, 191] width 8 height 8
click at [137, 257] on div at bounding box center [147, 287] width 104 height 104
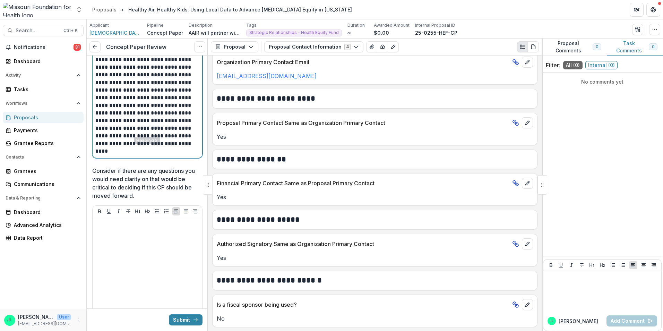
scroll to position [1698, 0]
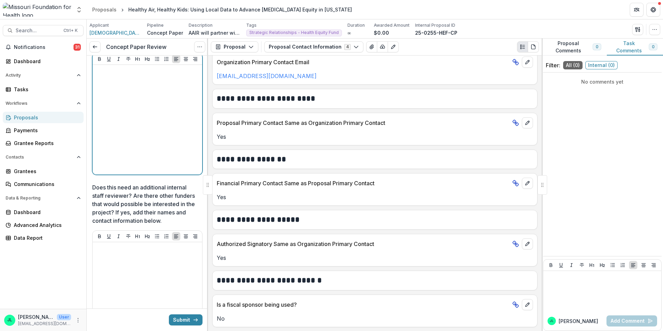
click at [104, 133] on div at bounding box center [147, 120] width 104 height 104
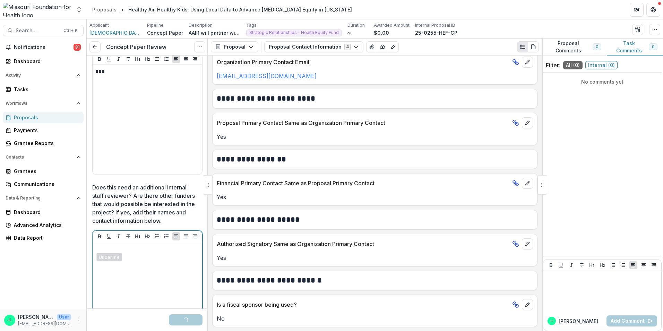
click at [108, 271] on div at bounding box center [147, 297] width 104 height 104
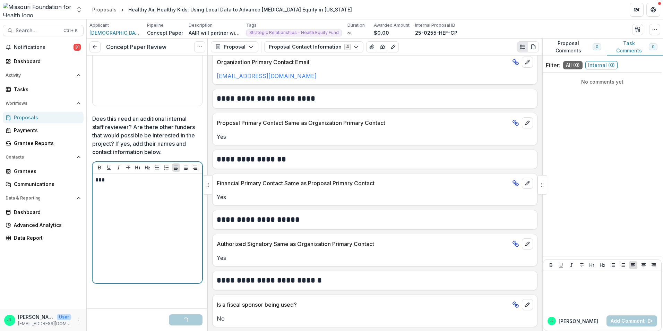
scroll to position [1767, 0]
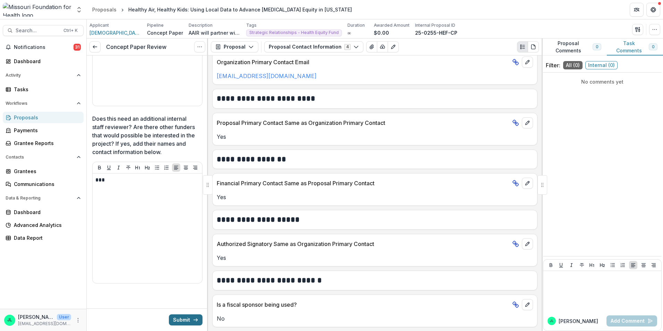
click at [180, 319] on button "Submit" at bounding box center [186, 319] width 34 height 11
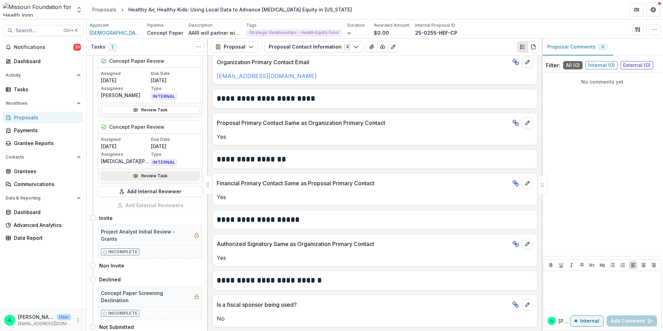
scroll to position [115, 0]
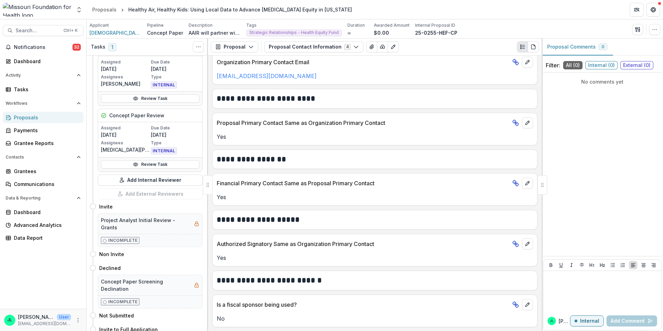
click at [29, 53] on div "Notifications 32 Dashboard Activity Tasks Workflows Proposals Payments Grantee …" at bounding box center [43, 175] width 86 height 267
click at [27, 63] on div "Dashboard" at bounding box center [46, 61] width 64 height 7
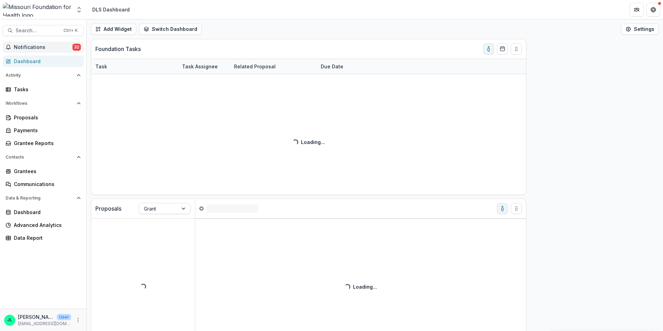
click at [33, 49] on span "Notifications" at bounding box center [43, 47] width 59 height 6
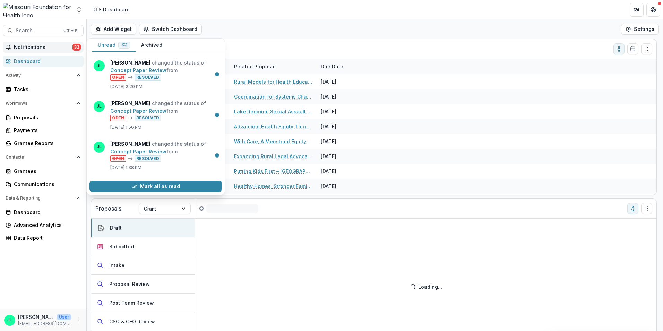
click at [337, 41] on div "Foundation Tasks" at bounding box center [367, 48] width 545 height 19
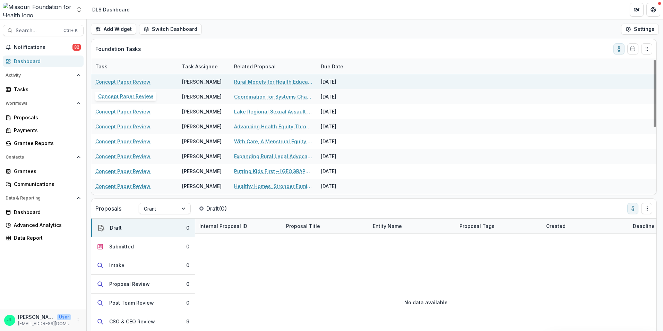
click at [132, 81] on link "Concept Paper Review" at bounding box center [122, 81] width 55 height 7
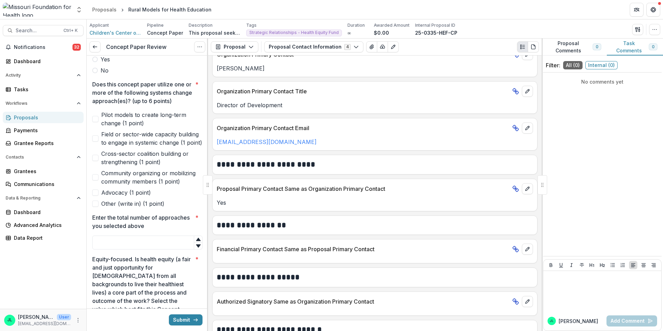
scroll to position [243, 0]
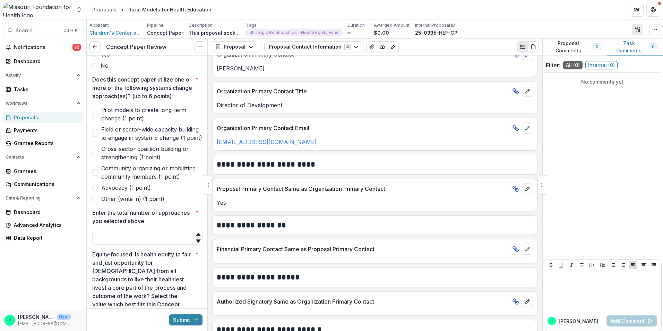
click at [638, 31] on icon "button" at bounding box center [637, 30] width 6 height 6
click at [596, 57] on button "Proposal Files" at bounding box center [604, 56] width 74 height 11
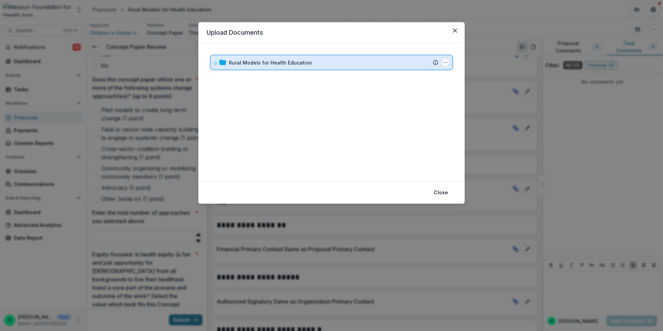
click at [214, 65] on span at bounding box center [215, 62] width 4 height 7
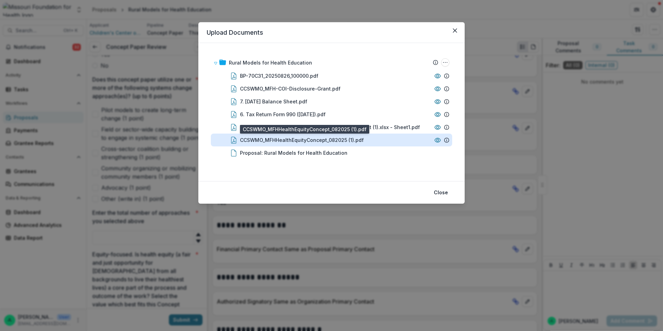
click at [328, 141] on div "CCSWMO_MFHHealthEquityConcept_082025 (1).pdf" at bounding box center [302, 139] width 124 height 7
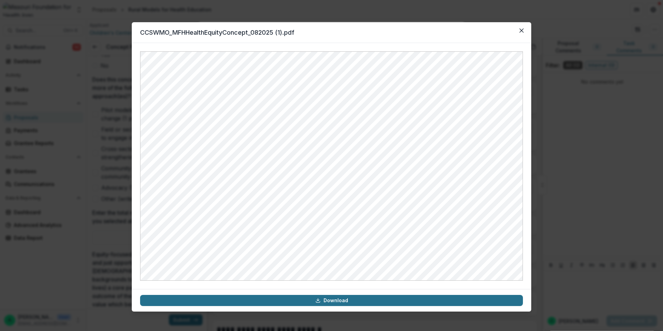
click at [376, 300] on link "Download" at bounding box center [331, 300] width 383 height 11
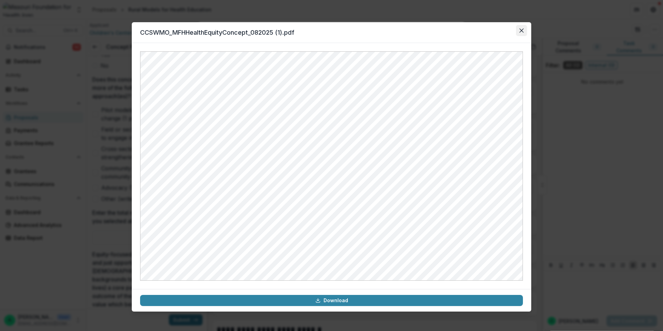
click at [523, 30] on icon "Close" at bounding box center [521, 30] width 4 height 4
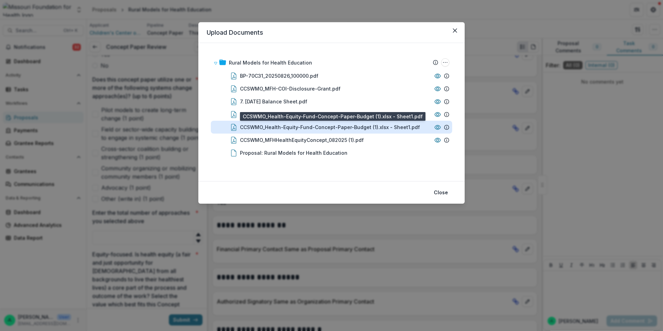
click at [331, 125] on div "CCSWMO_Health-Equity-Fund-Concept-Paper-Budget (1).xlsx - Sheet1.pdf" at bounding box center [330, 126] width 180 height 7
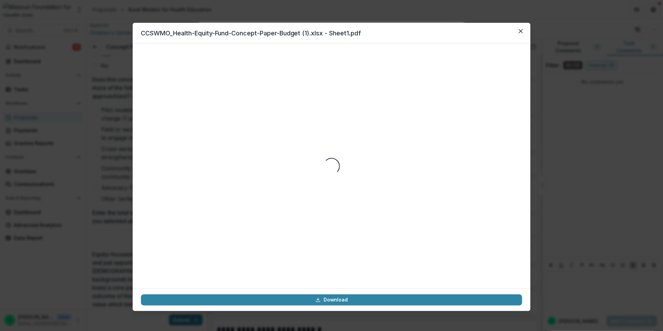
click at [331, 125] on div "Loading..." at bounding box center [331, 166] width 381 height 228
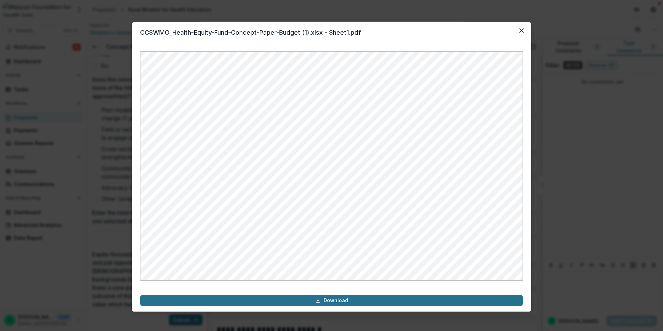
click at [363, 299] on link "Download" at bounding box center [331, 300] width 383 height 11
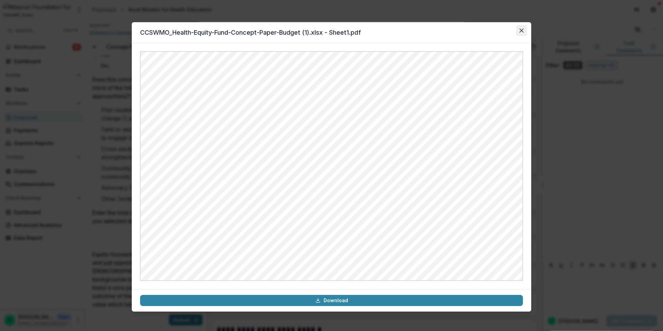
click at [520, 33] on button "Close" at bounding box center [521, 30] width 11 height 11
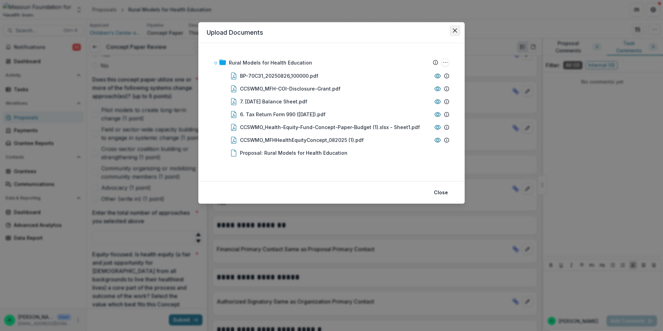
click at [456, 32] on icon "Close" at bounding box center [455, 30] width 4 height 4
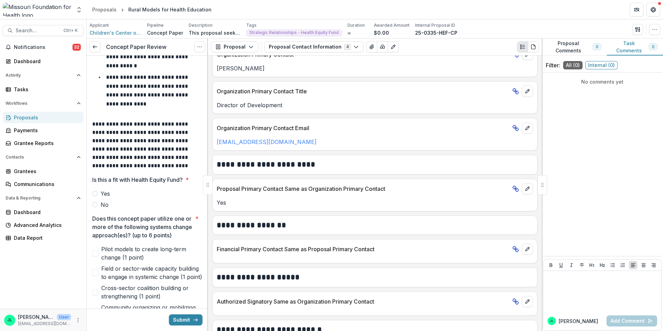
scroll to position [104, 0]
click at [99, 206] on label "No" at bounding box center [147, 204] width 110 height 8
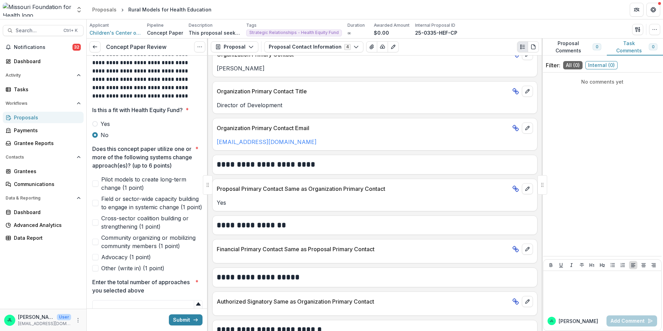
scroll to position [208, 0]
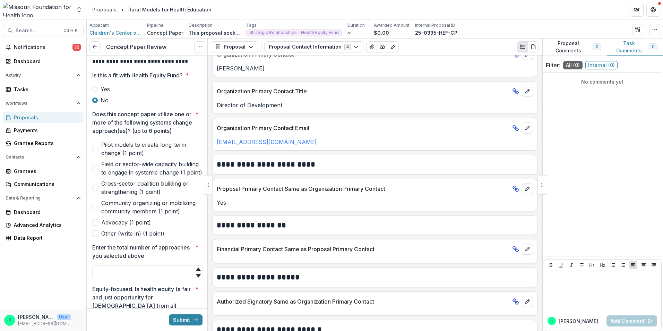
click at [99, 157] on label "Pilot models to create long-term change (1 point)" at bounding box center [147, 148] width 110 height 17
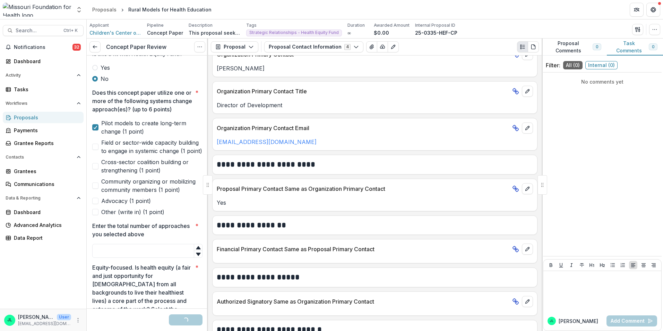
scroll to position [347, 0]
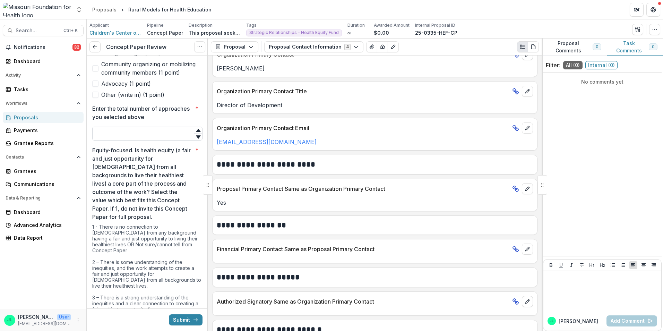
click at [116, 140] on input "Enter the total number of approaches you selected above *" at bounding box center [147, 133] width 110 height 14
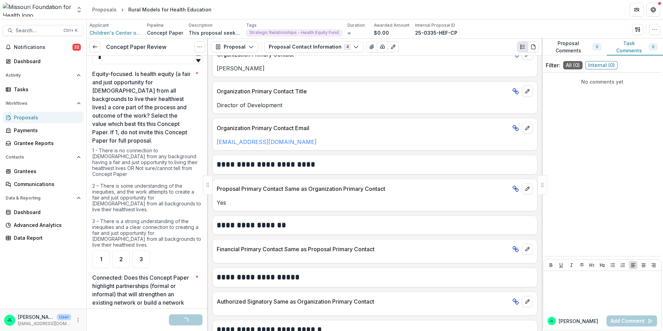
scroll to position [450, 0]
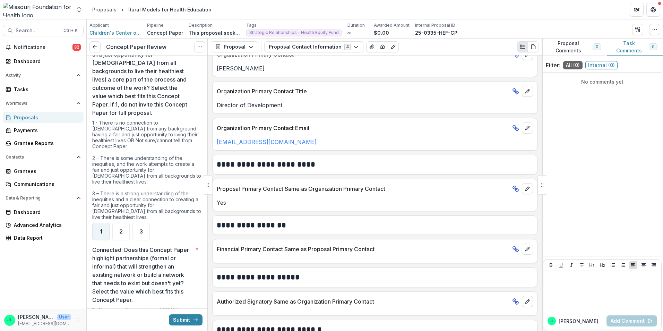
type input "*"
click at [107, 231] on div "1" at bounding box center [100, 230] width 17 height 17
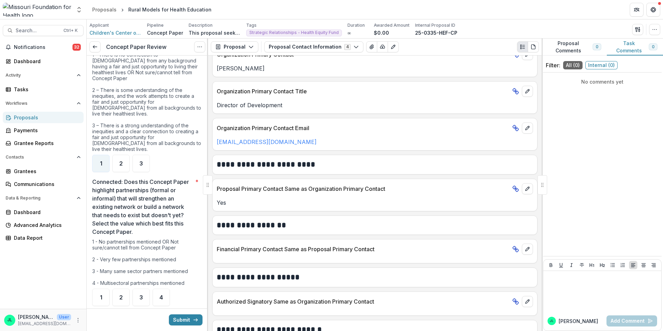
scroll to position [554, 0]
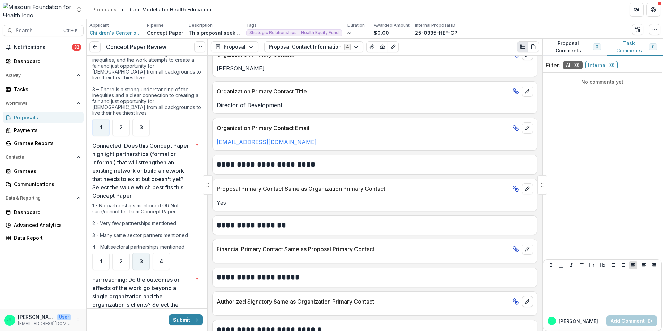
click at [144, 258] on div "3" at bounding box center [140, 260] width 17 height 17
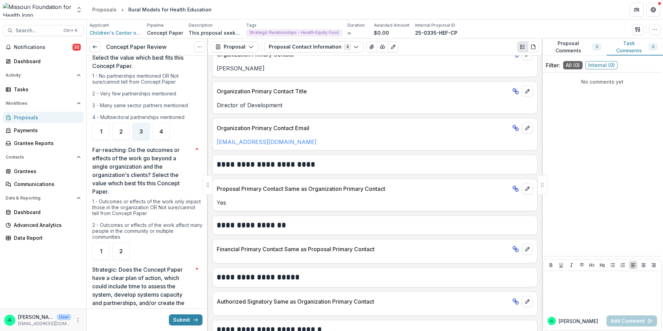
scroll to position [693, 0]
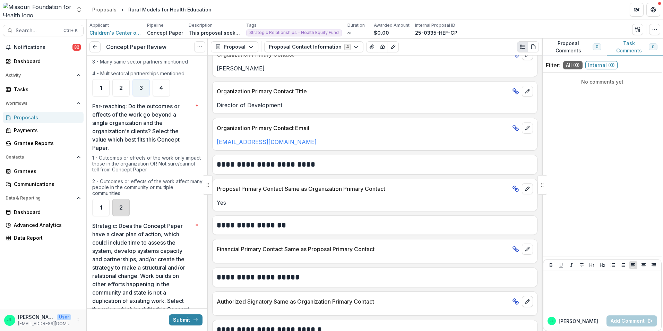
click at [121, 212] on div "2" at bounding box center [120, 207] width 17 height 17
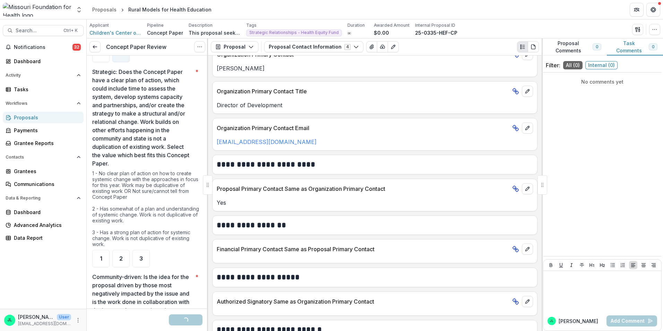
scroll to position [901, 0]
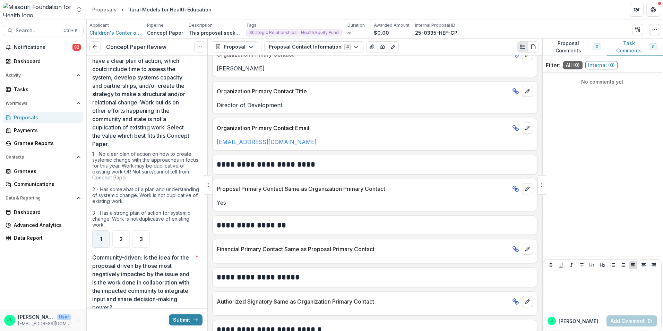
click at [106, 234] on div "1" at bounding box center [100, 238] width 17 height 17
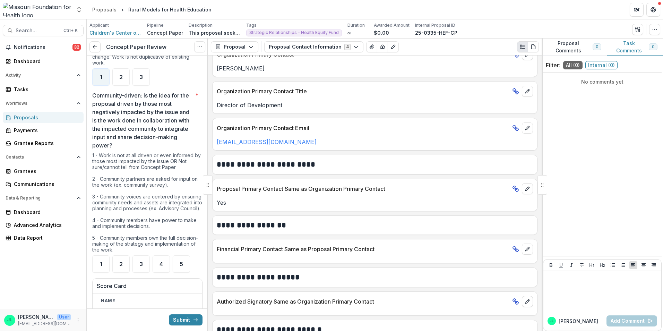
scroll to position [1074, 0]
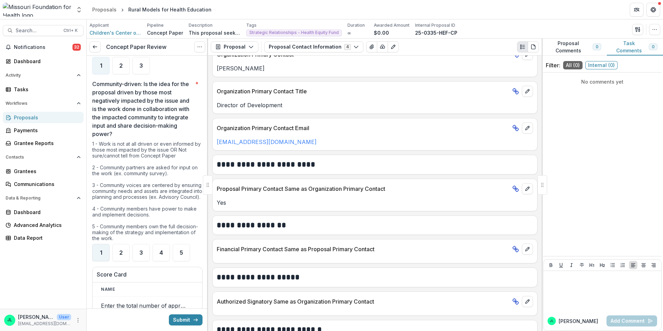
click at [101, 255] on span "1" at bounding box center [101, 252] width 2 height 6
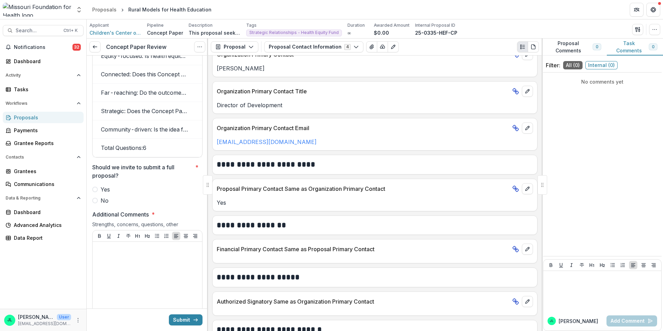
scroll to position [1351, 0]
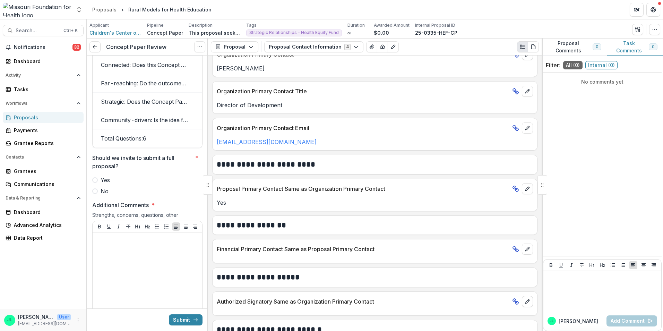
click at [105, 195] on span "No" at bounding box center [104, 191] width 8 height 8
click at [121, 263] on div at bounding box center [147, 287] width 104 height 104
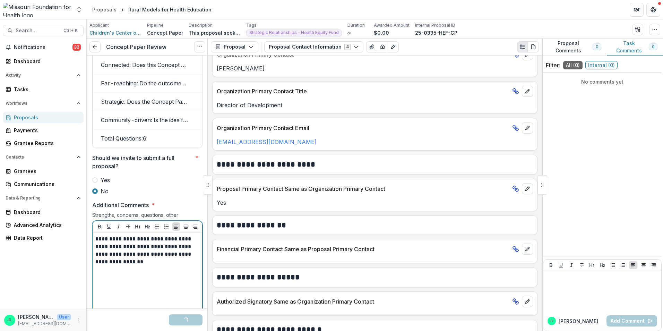
click at [170, 265] on p "**********" at bounding box center [146, 250] width 102 height 30
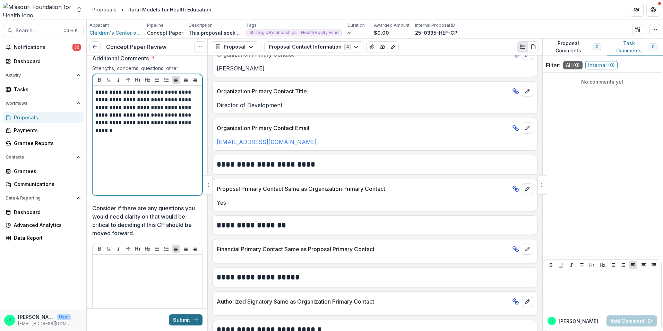
scroll to position [1525, 0]
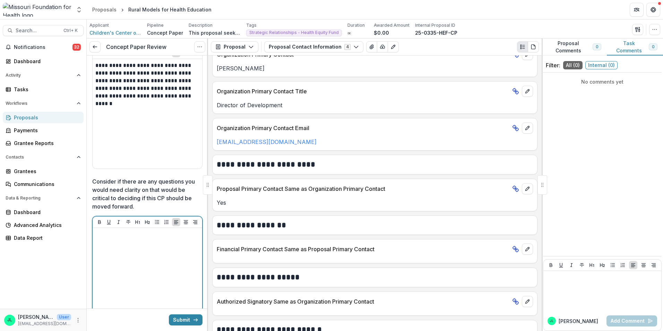
click at [153, 276] on div at bounding box center [147, 282] width 104 height 104
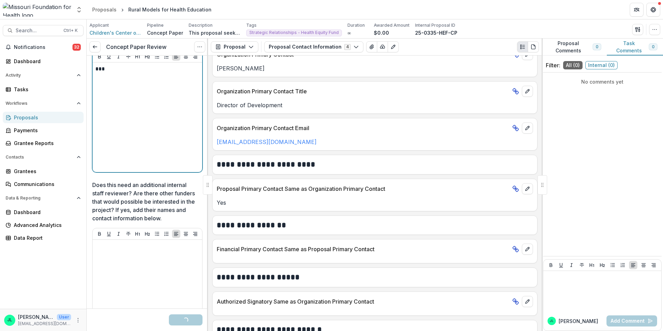
scroll to position [1698, 0]
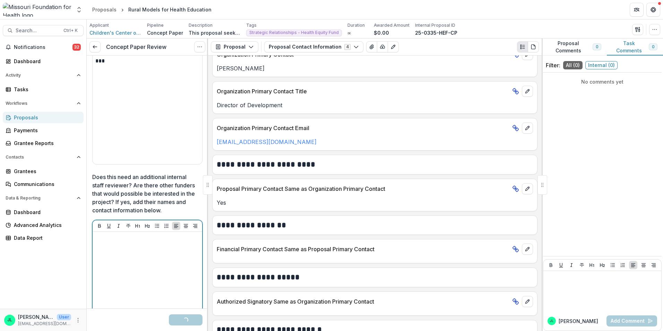
click at [133, 255] on div at bounding box center [147, 286] width 104 height 104
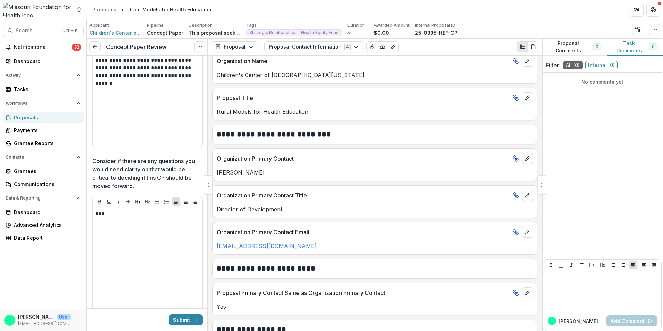
scroll to position [1525, 0]
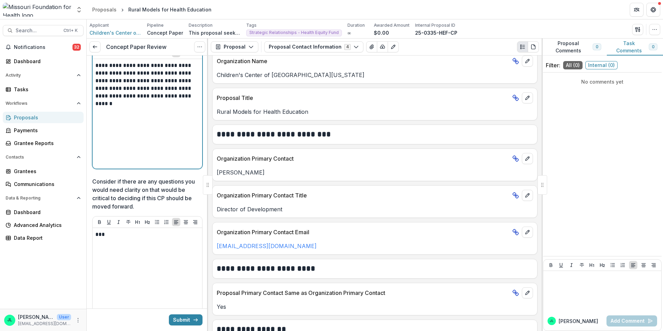
click at [138, 107] on p "**********" at bounding box center [146, 85] width 102 height 46
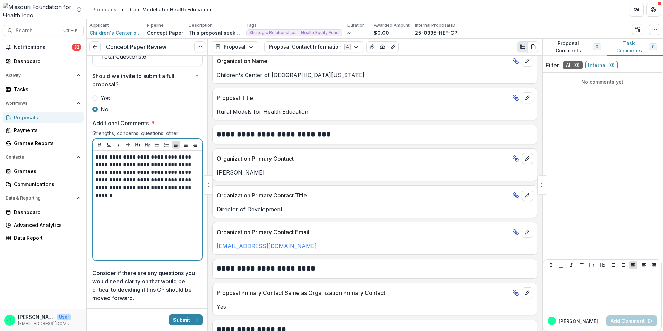
scroll to position [1455, 0]
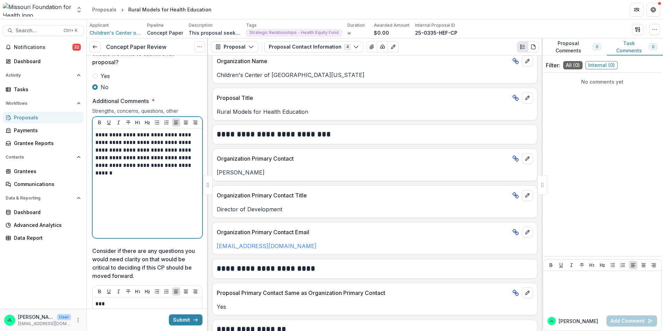
click at [138, 189] on div "**********" at bounding box center [147, 183] width 104 height 104
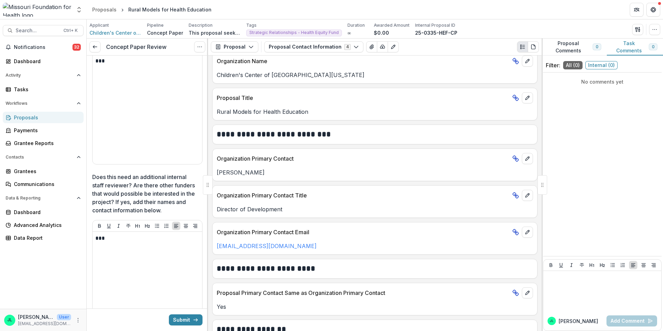
scroll to position [1766, 0]
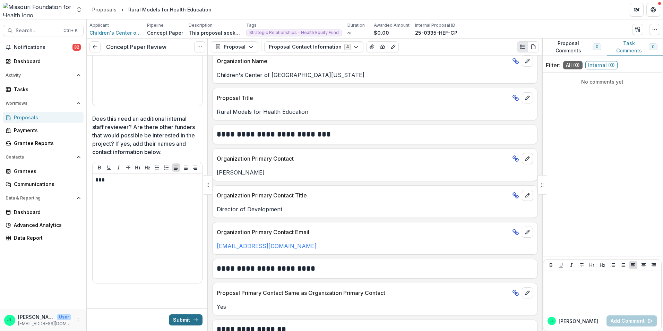
click at [174, 322] on button "Submit" at bounding box center [186, 319] width 34 height 11
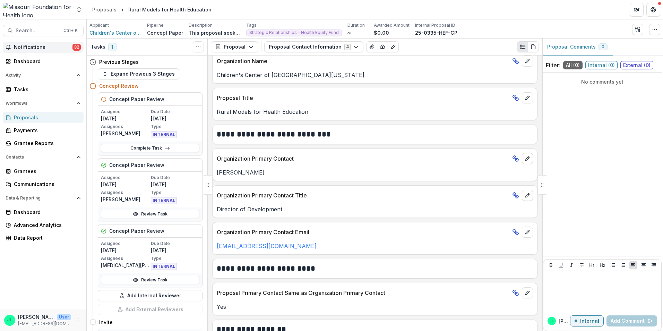
drag, startPoint x: 44, startPoint y: 47, endPoint x: 47, endPoint y: 48, distance: 3.8
click at [44, 47] on span "Notifications" at bounding box center [43, 47] width 59 height 6
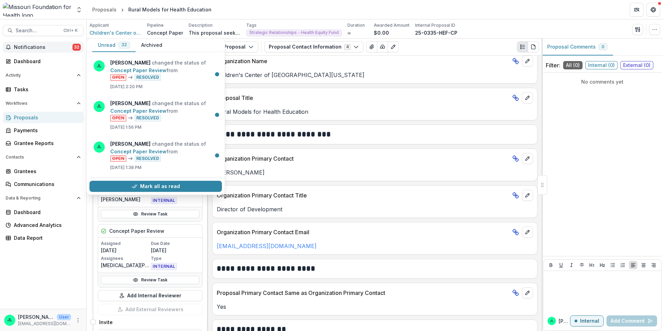
click at [48, 48] on span "Notifications" at bounding box center [43, 47] width 59 height 6
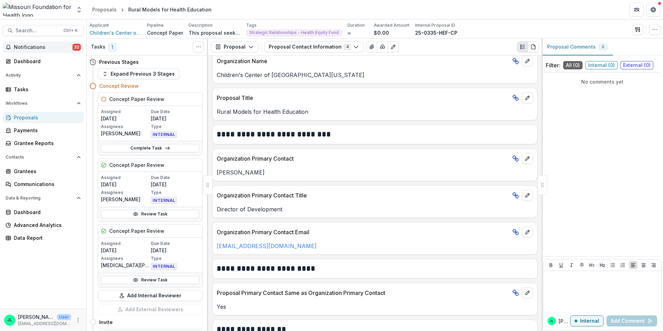
click at [68, 50] on span "Notifications" at bounding box center [43, 47] width 59 height 6
click at [49, 63] on div "Dashboard" at bounding box center [46, 61] width 64 height 7
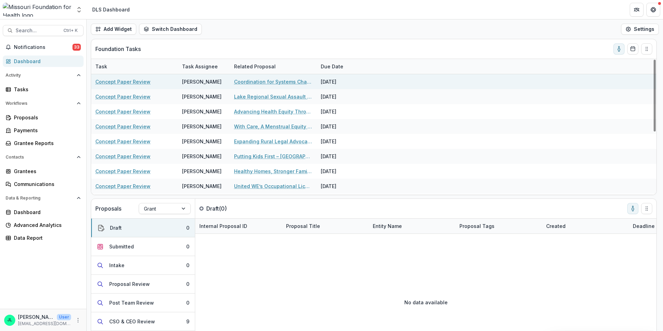
click at [139, 79] on link "Concept Paper Review" at bounding box center [122, 81] width 55 height 7
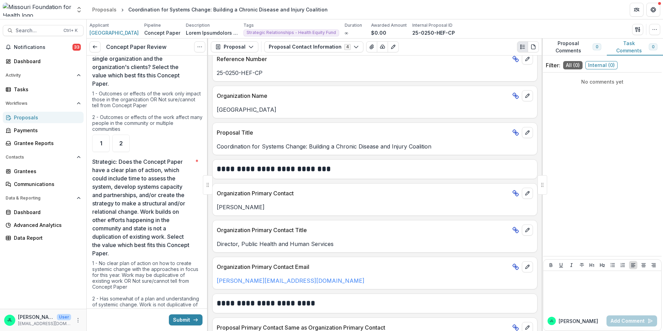
scroll to position [797, 0]
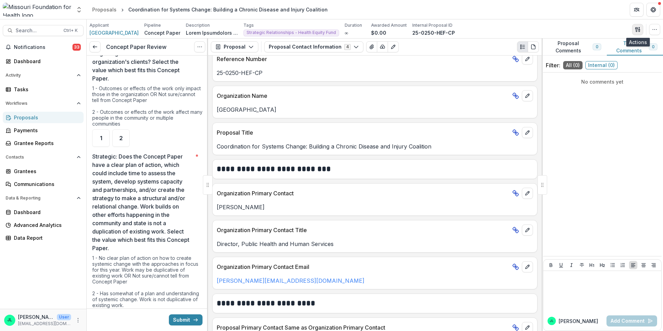
click at [638, 25] on button "button" at bounding box center [637, 29] width 11 height 11
click at [599, 57] on button "Proposal Files" at bounding box center [604, 56] width 74 height 11
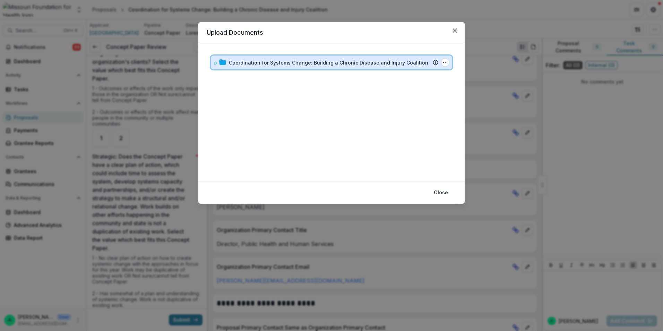
click at [214, 61] on icon at bounding box center [215, 63] width 4 height 4
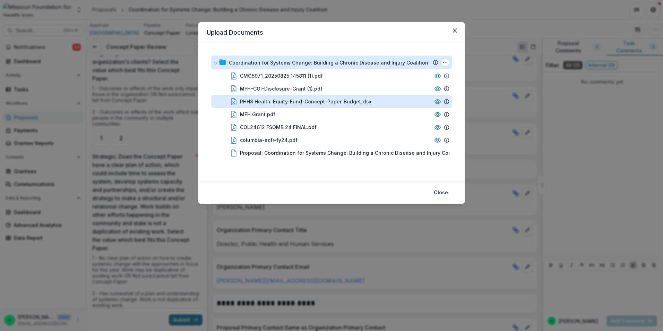
click at [319, 99] on div "PHHS Health-Equity-Fund-Concept-Paper-Budget.xlsx" at bounding box center [305, 101] width 131 height 7
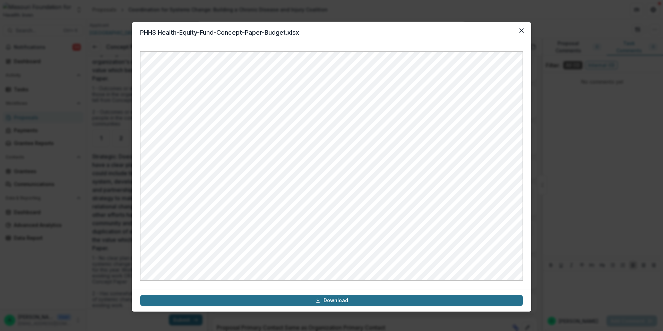
click at [315, 305] on link "Download" at bounding box center [331, 300] width 383 height 11
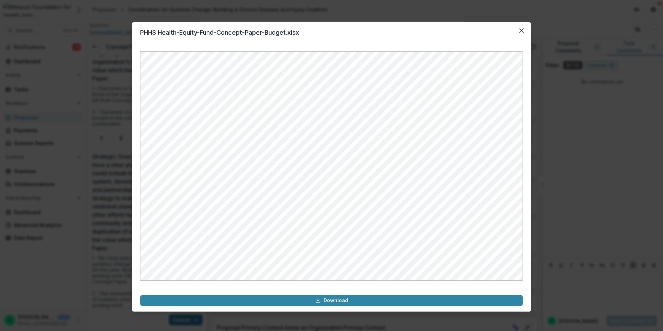
click at [443, 35] on header "PHHS Health-Equity-Fund-Concept-Paper-Budget.xlsx" at bounding box center [331, 32] width 399 height 21
click at [524, 32] on button "Close" at bounding box center [521, 30] width 11 height 11
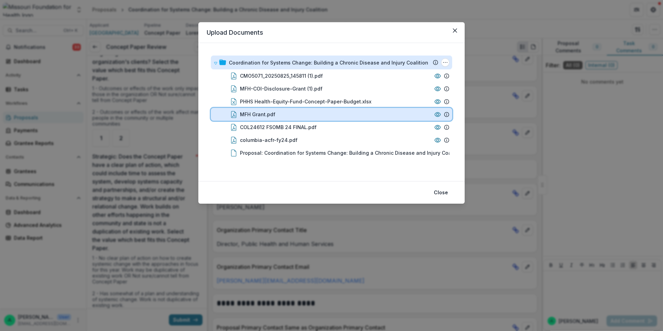
click at [310, 114] on div "MFH Grant.pdf" at bounding box center [335, 114] width 191 height 7
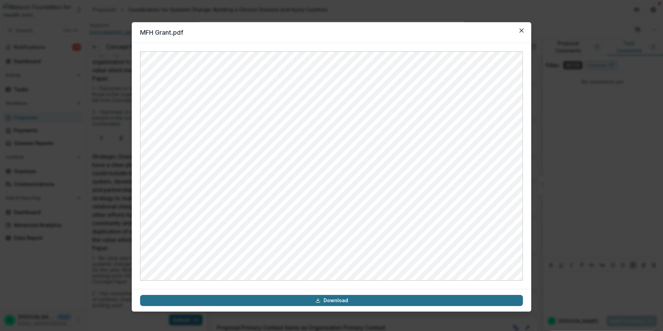
click at [292, 297] on link "Download" at bounding box center [331, 300] width 383 height 11
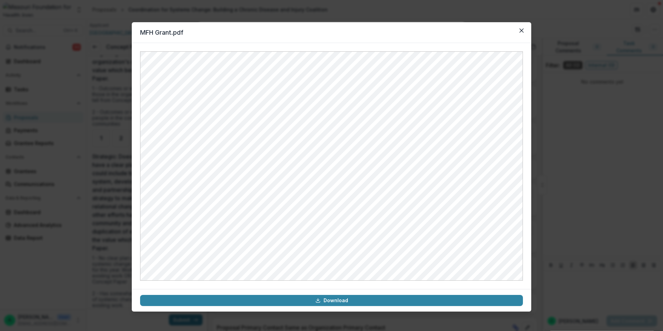
drag, startPoint x: 412, startPoint y: 38, endPoint x: 396, endPoint y: 38, distance: 16.6
click at [412, 38] on header "MFH Grant.pdf" at bounding box center [331, 32] width 399 height 21
click at [515, 28] on header "MFH Grant.pdf" at bounding box center [331, 32] width 399 height 21
click at [520, 28] on icon "Close" at bounding box center [521, 30] width 4 height 4
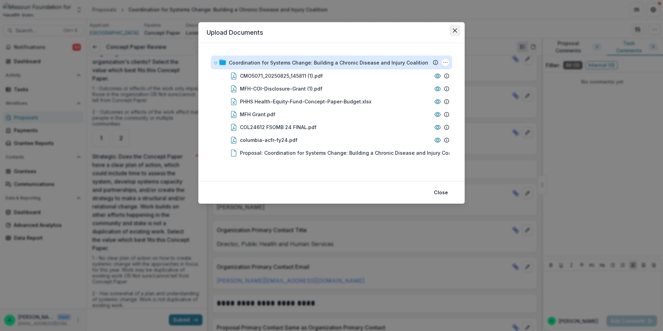
click at [458, 30] on button "Close" at bounding box center [454, 30] width 11 height 11
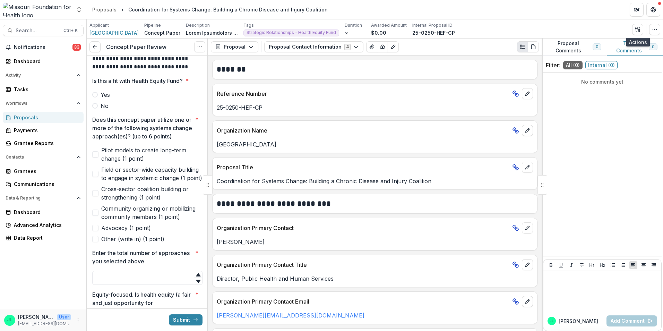
scroll to position [208, 0]
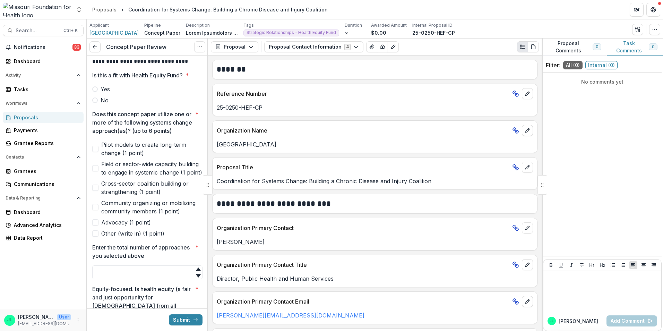
click at [95, 191] on span at bounding box center [95, 187] width 6 height 6
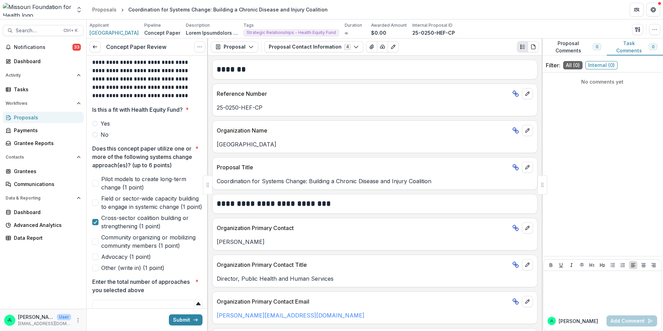
scroll to position [173, 0]
click at [100, 125] on span "Yes" at bounding box center [104, 124] width 9 height 8
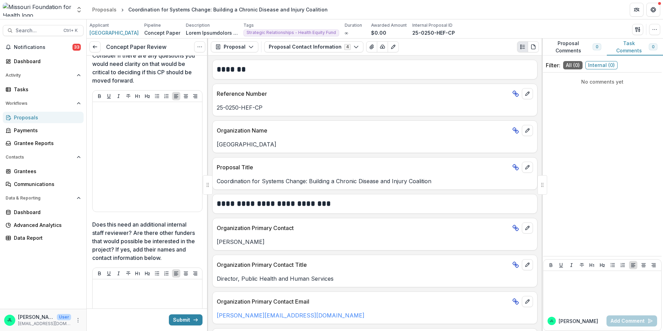
scroll to position [1766, 0]
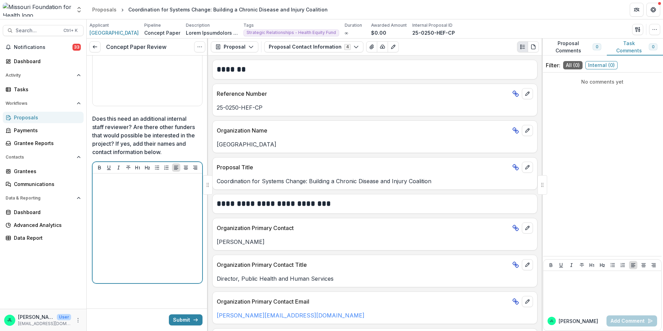
click at [140, 227] on div at bounding box center [147, 228] width 104 height 104
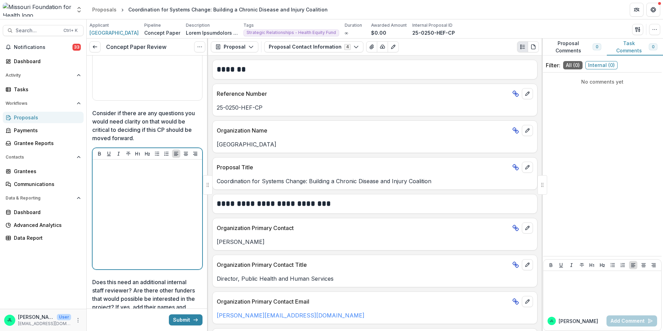
click at [132, 215] on div at bounding box center [147, 214] width 104 height 104
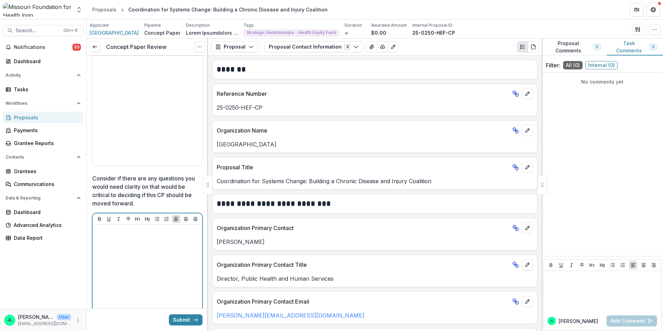
scroll to position [1454, 0]
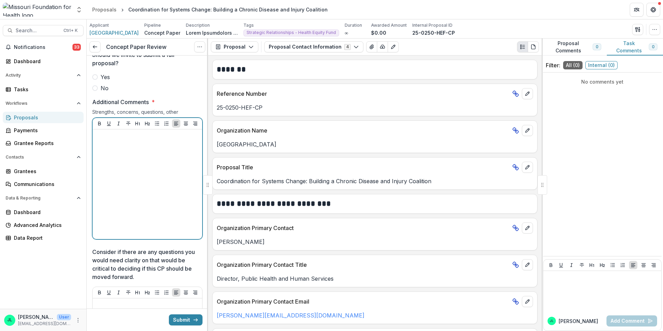
click at [125, 214] on div at bounding box center [147, 184] width 104 height 104
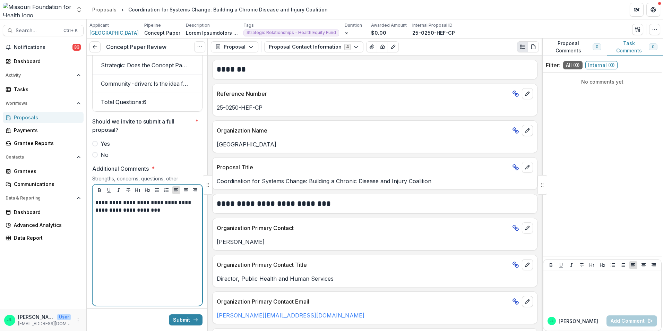
scroll to position [1385, 0]
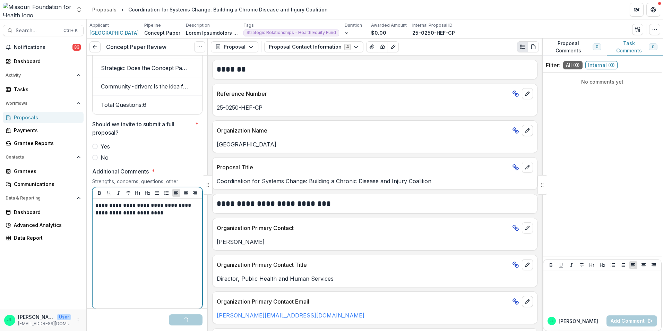
click at [162, 217] on p "**********" at bounding box center [146, 208] width 102 height 15
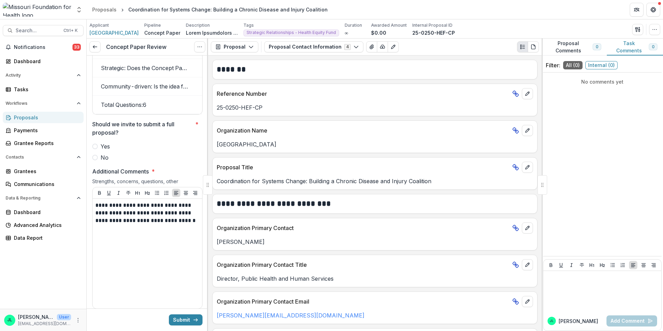
click at [97, 161] on label "No" at bounding box center [147, 157] width 110 height 8
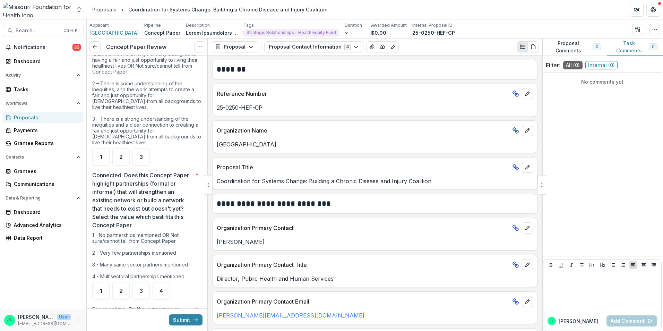
scroll to position [519, 0]
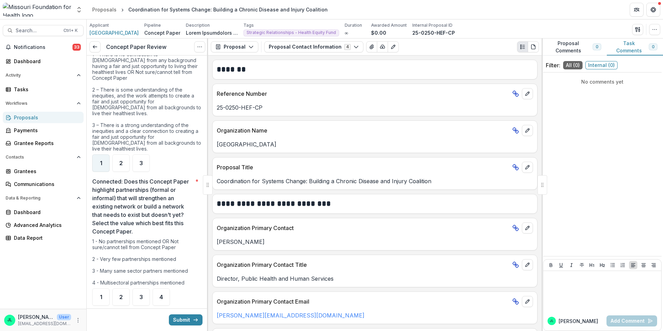
click at [102, 164] on div "1" at bounding box center [100, 162] width 17 height 17
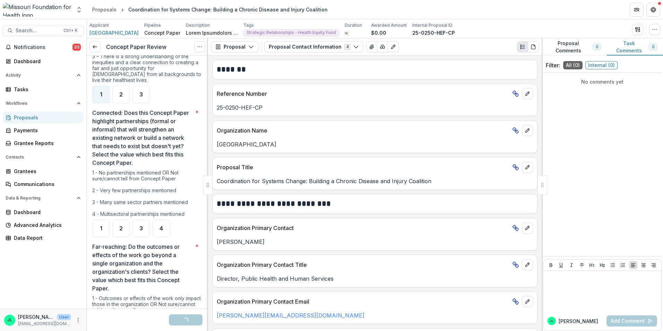
scroll to position [588, 0]
click at [104, 99] on div "1" at bounding box center [100, 93] width 17 height 17
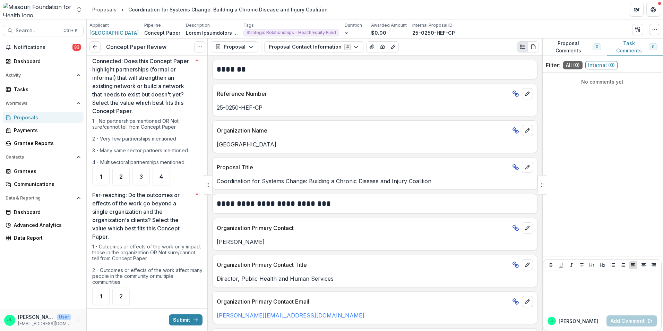
scroll to position [657, 0]
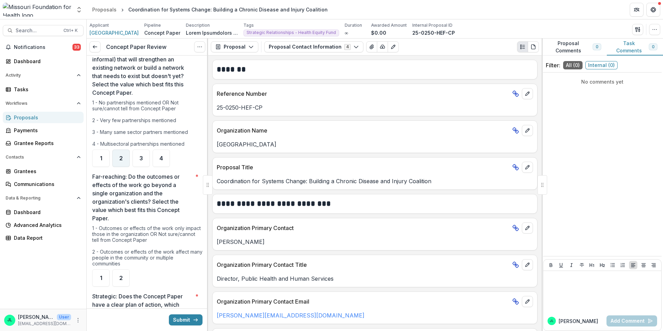
click at [120, 159] on span "2" at bounding box center [120, 158] width 3 height 6
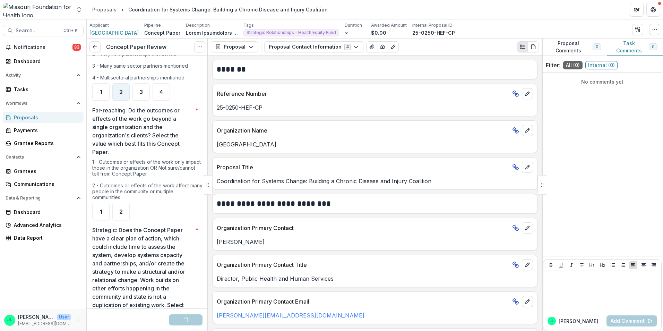
scroll to position [727, 0]
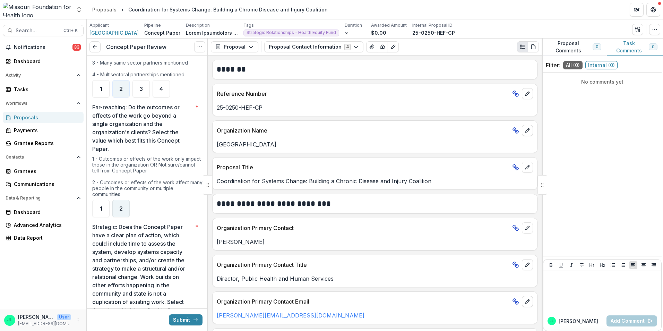
click at [128, 209] on div "2" at bounding box center [120, 208] width 17 height 17
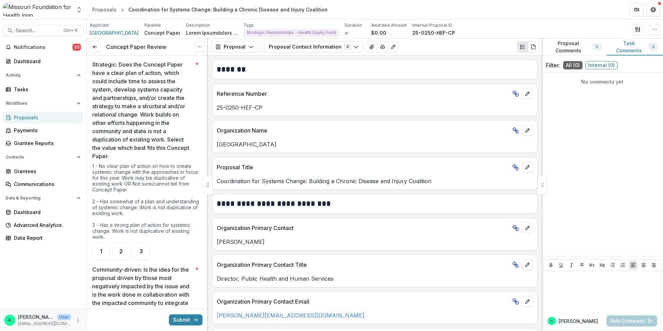
scroll to position [900, 0]
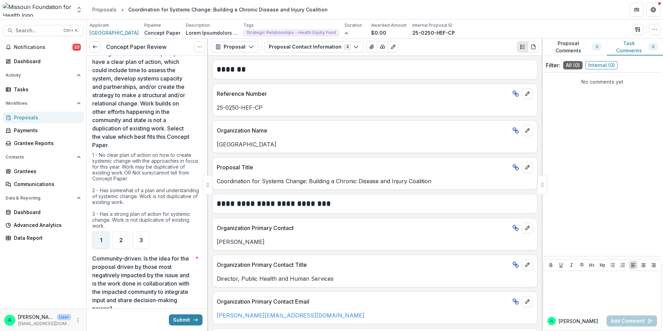
click at [99, 233] on div "1" at bounding box center [100, 239] width 17 height 17
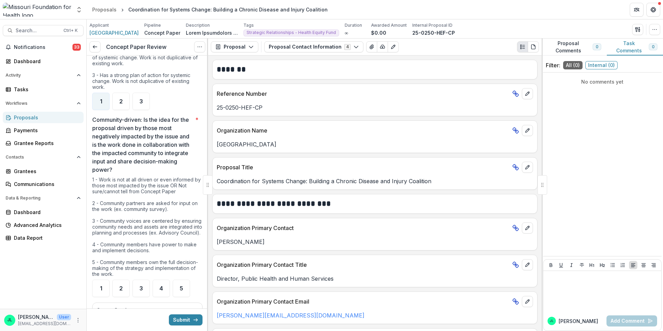
scroll to position [1073, 0]
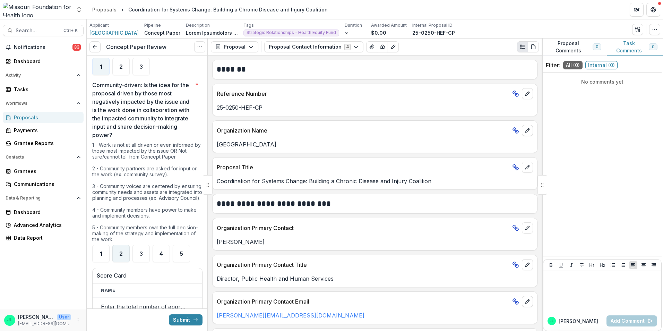
click at [123, 254] on div "2" at bounding box center [120, 253] width 17 height 17
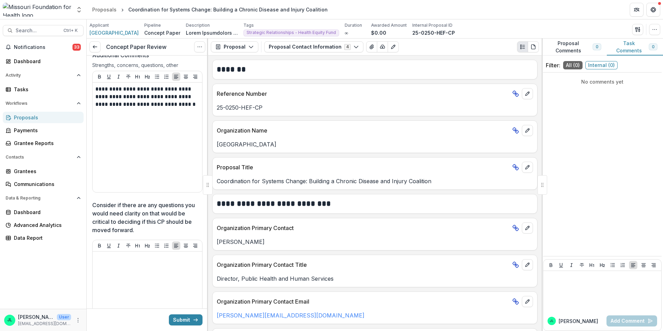
scroll to position [1489, 0]
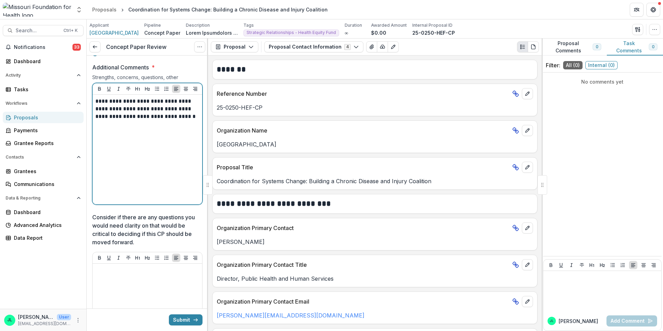
click at [142, 141] on div "**********" at bounding box center [147, 149] width 104 height 104
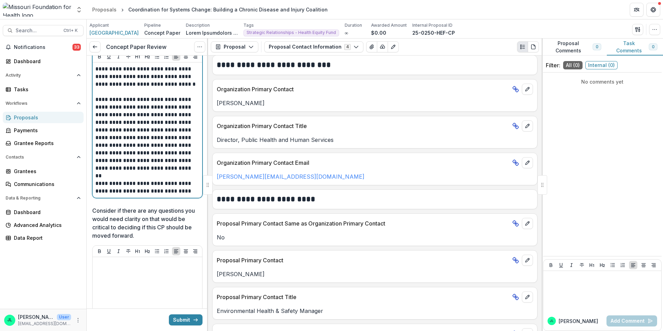
scroll to position [1628, 0]
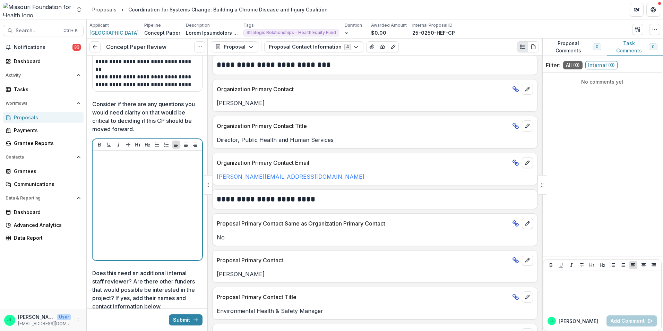
click at [129, 190] on div at bounding box center [147, 205] width 104 height 104
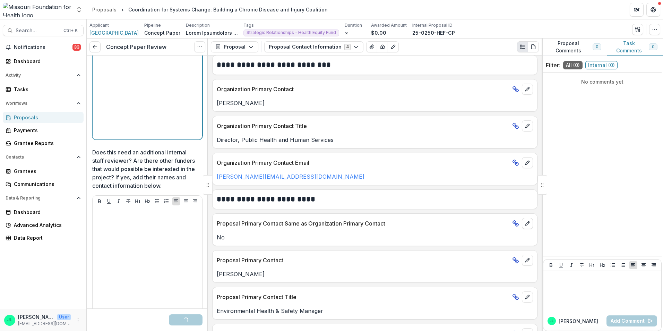
scroll to position [1792, 0]
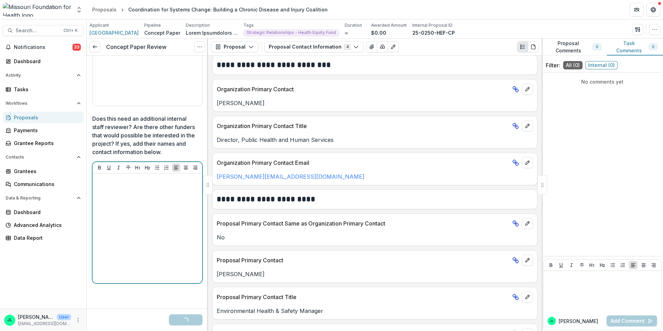
click at [118, 217] on div at bounding box center [147, 228] width 104 height 104
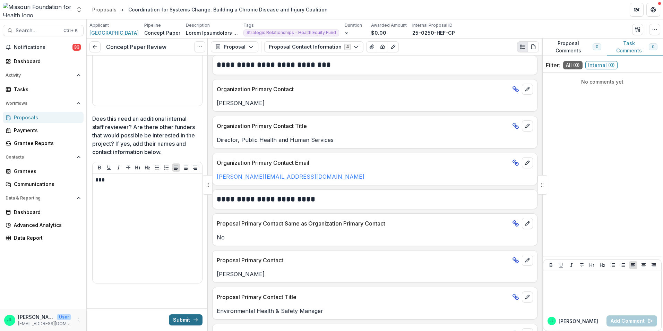
click at [187, 318] on button "Submit" at bounding box center [186, 319] width 34 height 11
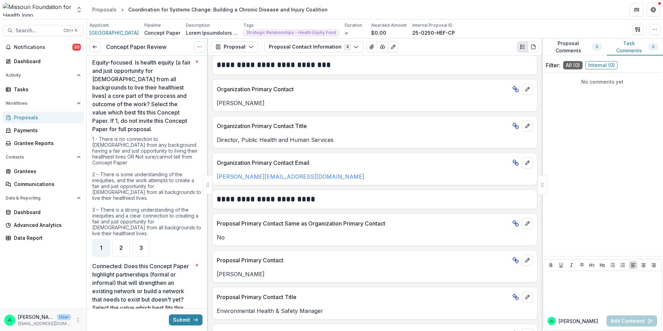
click at [134, 53] on input "Enter the total number of approaches you selected above *" at bounding box center [147, 46] width 110 height 14
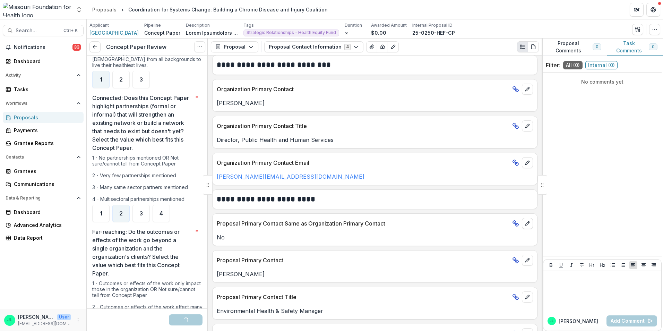
scroll to position [607, 0]
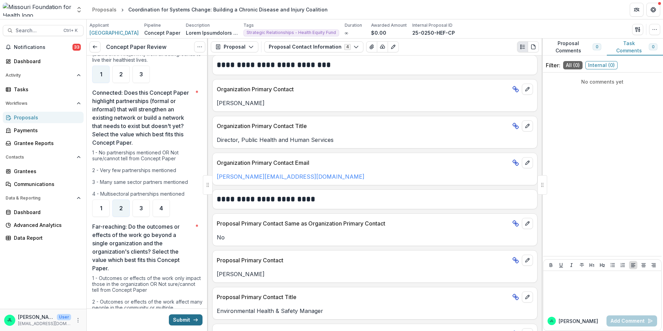
type input "*"
click at [179, 323] on button "Submit" at bounding box center [186, 319] width 34 height 11
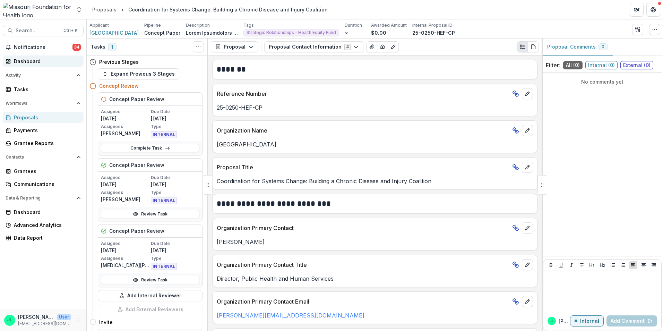
click at [35, 61] on div "Dashboard" at bounding box center [46, 61] width 64 height 7
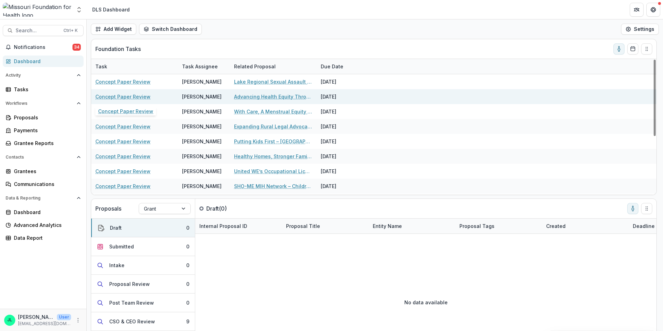
click at [106, 95] on link "Concept Paper Review" at bounding box center [122, 96] width 55 height 7
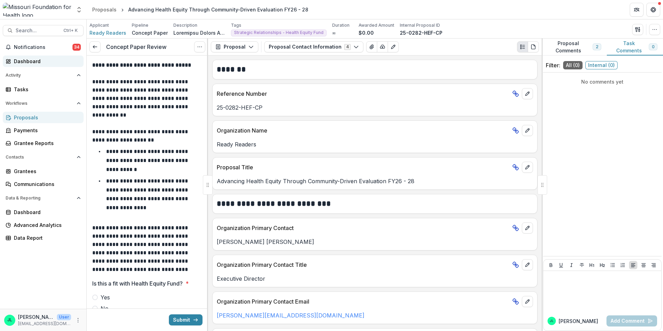
click at [37, 60] on div "Dashboard" at bounding box center [46, 61] width 64 height 7
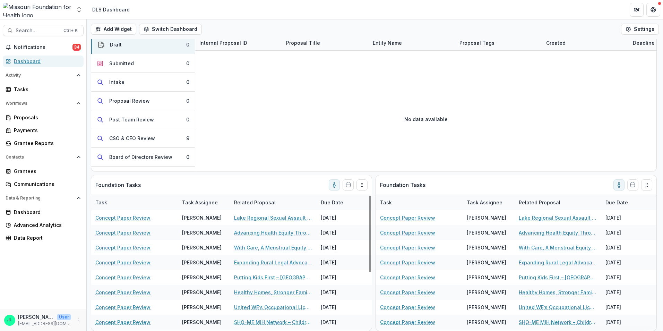
scroll to position [103, 0]
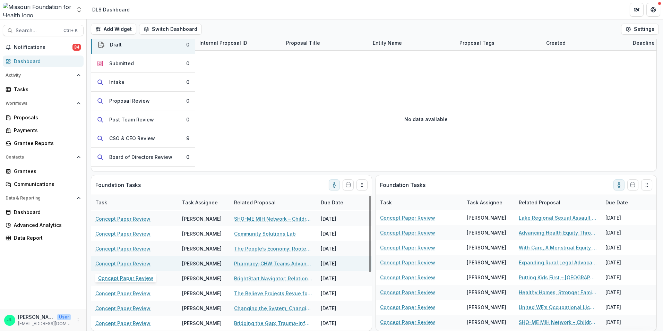
click at [119, 260] on link "Concept Paper Review" at bounding box center [122, 263] width 55 height 7
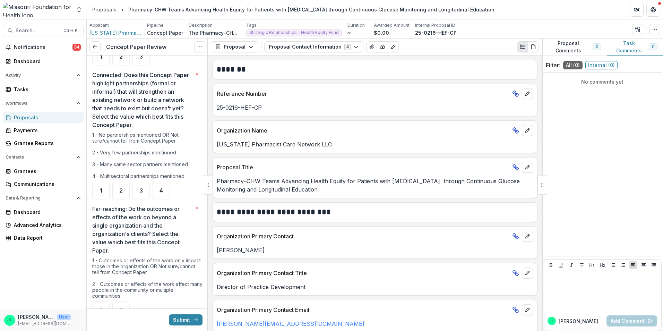
scroll to position [624, 0]
click at [94, 45] on icon at bounding box center [95, 47] width 6 height 6
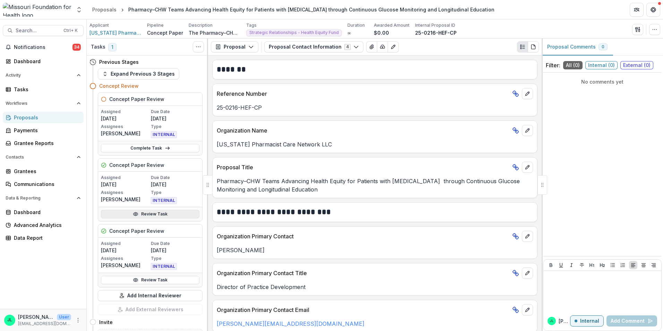
click at [172, 213] on link "Review Task" at bounding box center [150, 214] width 98 height 8
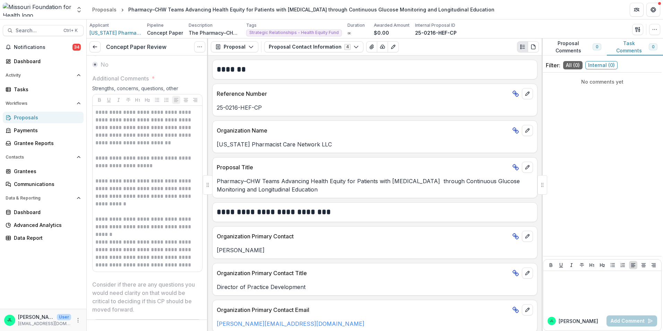
scroll to position [1490, 0]
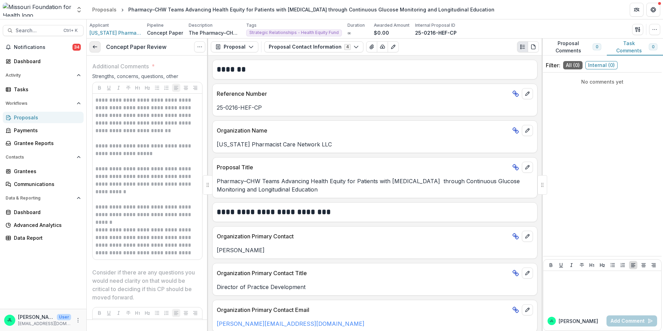
click at [95, 45] on icon at bounding box center [95, 47] width 6 height 6
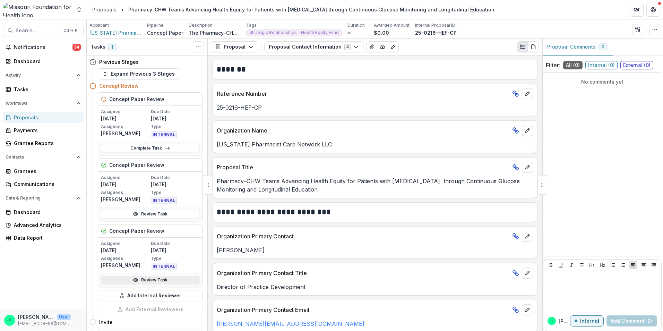
click at [135, 279] on circle at bounding box center [136, 280] width 2 height 2
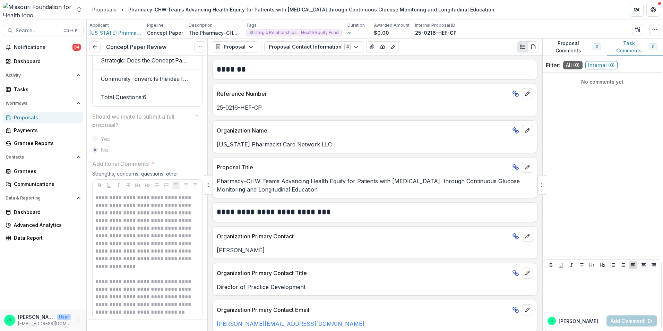
scroll to position [1392, 0]
click at [97, 48] on icon at bounding box center [95, 47] width 6 height 6
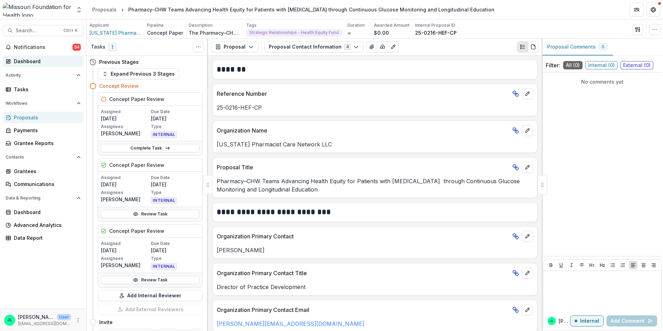
click at [24, 64] on div "Dashboard" at bounding box center [46, 61] width 64 height 7
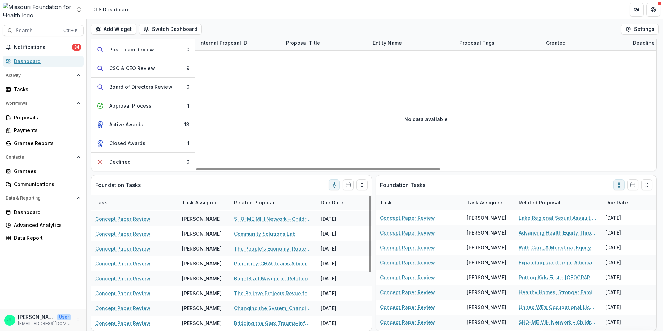
scroll to position [183, 0]
